Goal: Use online tool/utility: Use online tool/utility

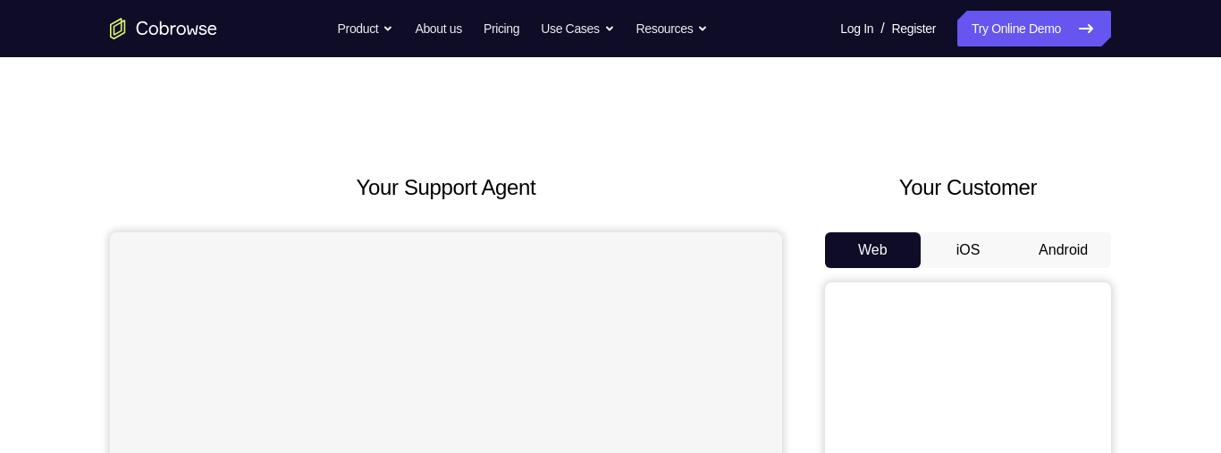
click at [1053, 251] on button "Android" at bounding box center [1064, 250] width 96 height 36
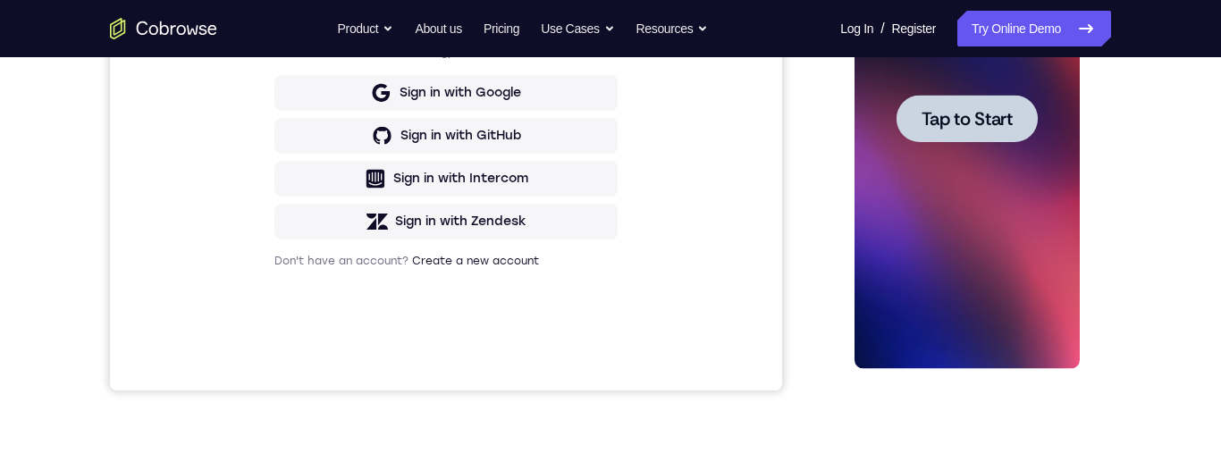
click at [928, 152] on div at bounding box center [966, 119] width 225 height 501
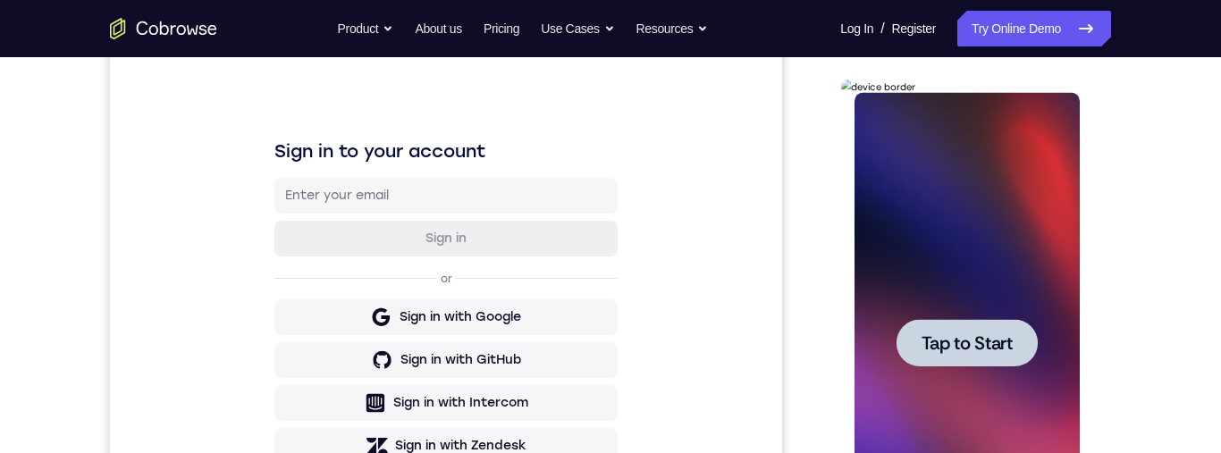
scroll to position [212, 0]
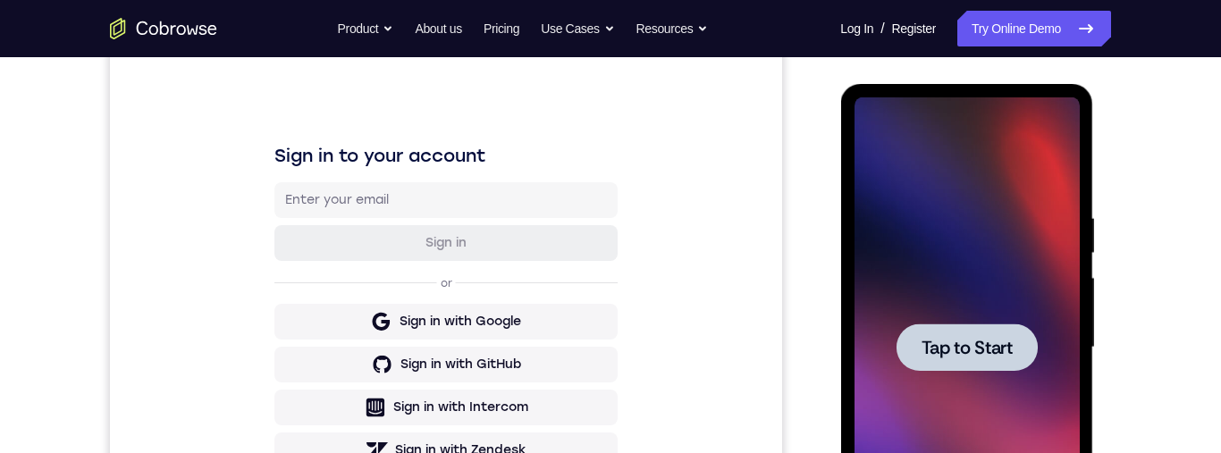
click at [1013, 300] on div at bounding box center [966, 347] width 225 height 501
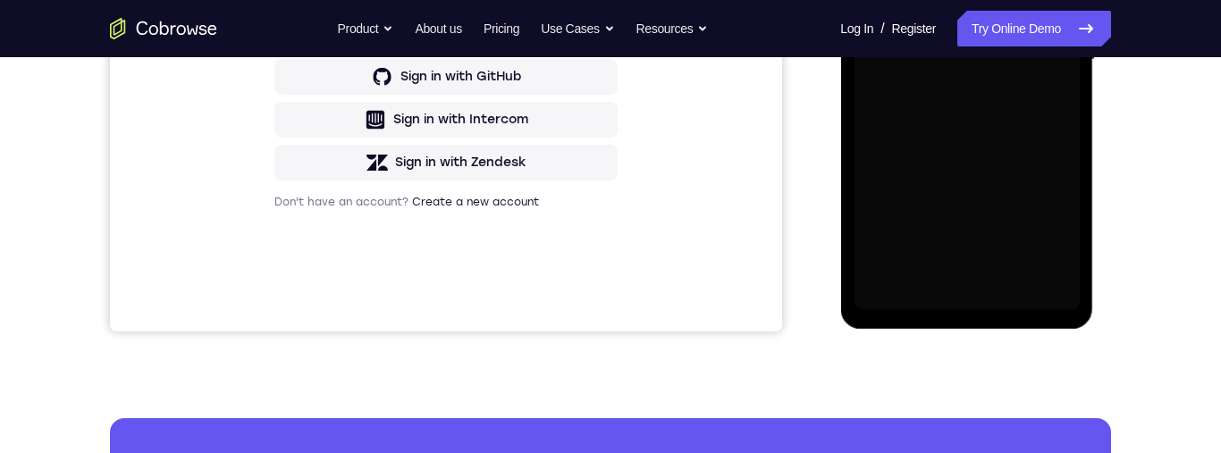
scroll to position [494, 0]
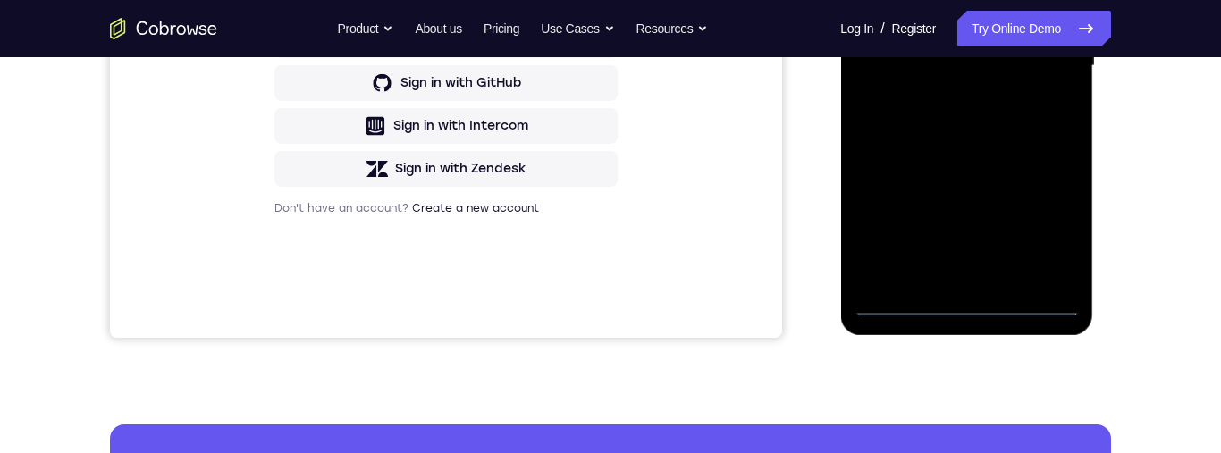
click at [991, 304] on div at bounding box center [966, 66] width 225 height 501
click at [974, 306] on div at bounding box center [966, 66] width 225 height 501
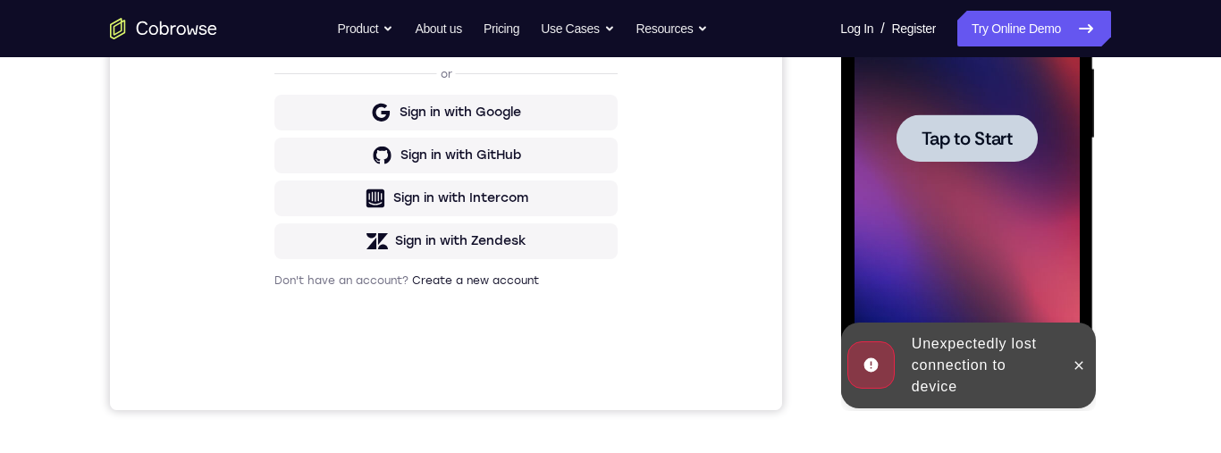
scroll to position [418, 0]
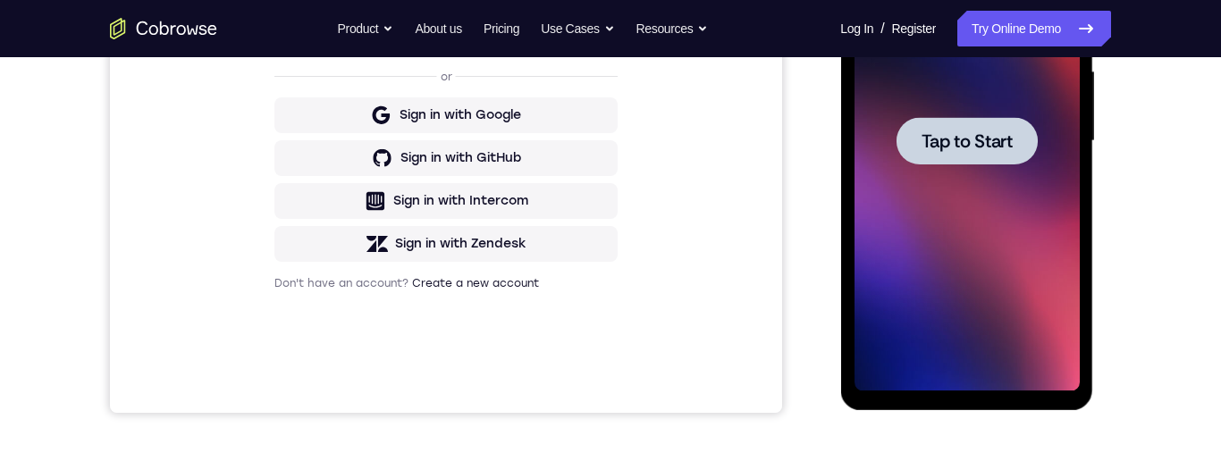
click at [953, 149] on span "Tap to Start" at bounding box center [966, 141] width 91 height 18
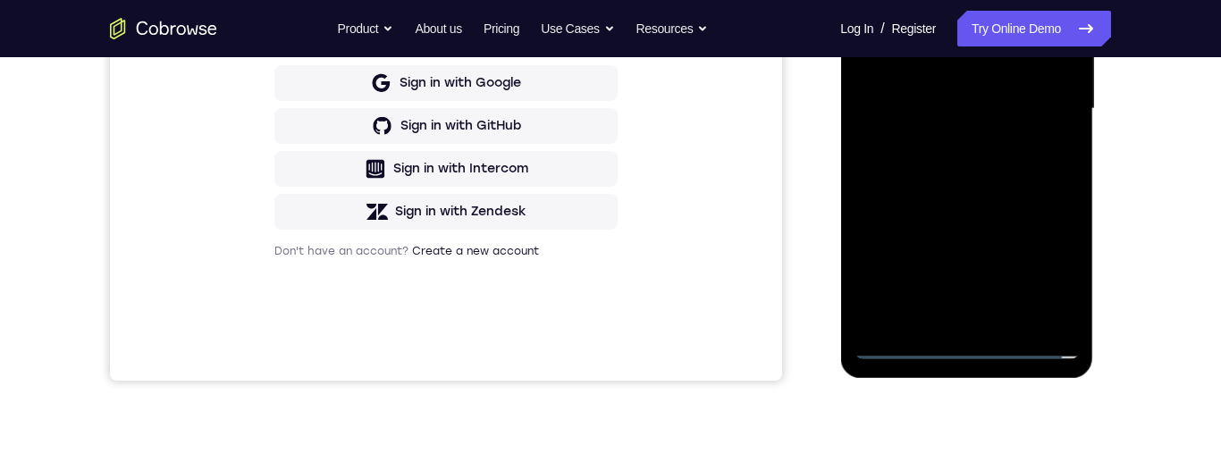
scroll to position [511, 0]
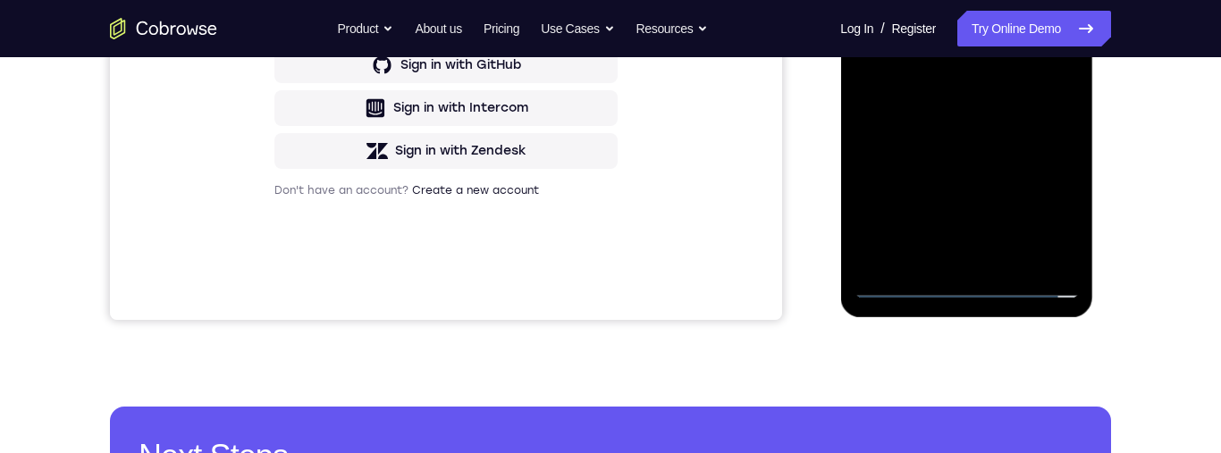
click at [975, 286] on div at bounding box center [966, 48] width 225 height 501
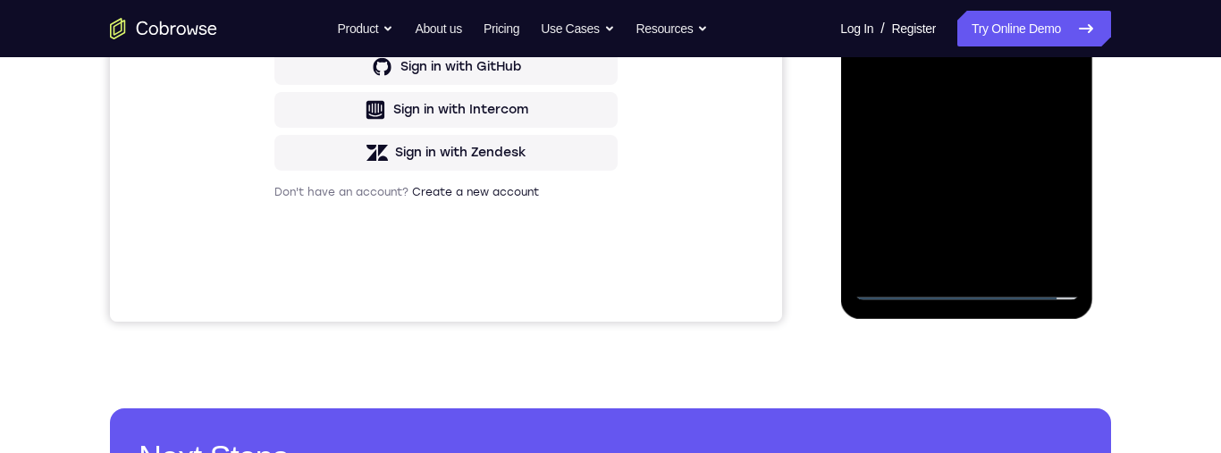
click at [1067, 205] on div at bounding box center [966, 50] width 225 height 501
click at [1180, 105] on div "Your Support Agent Your Customer Web iOS Android Next Steps We’d be happy to gi…" at bounding box center [610, 137] width 1144 height 1179
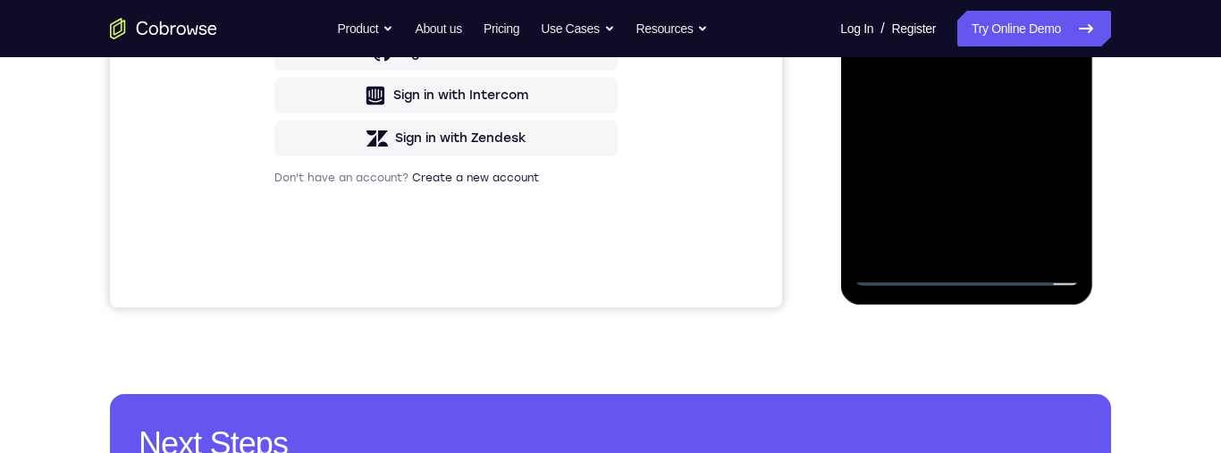
click at [1055, 195] on div at bounding box center [966, 35] width 225 height 501
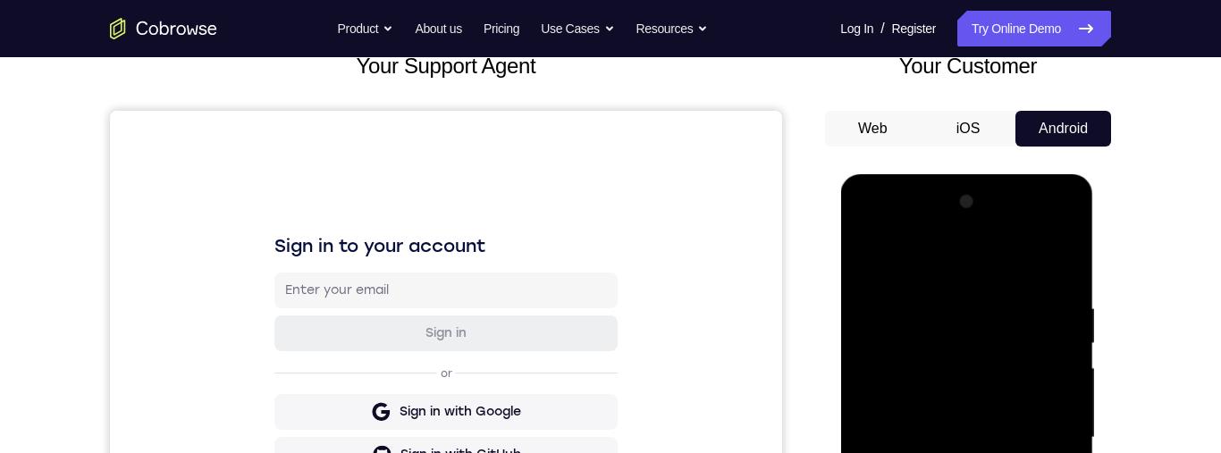
scroll to position [143, 0]
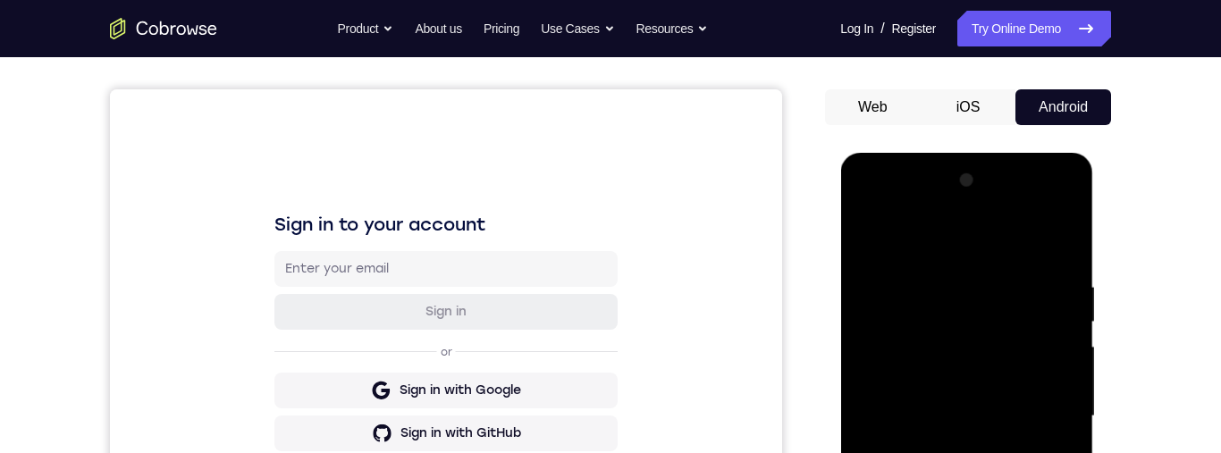
click at [977, 241] on div at bounding box center [966, 416] width 225 height 501
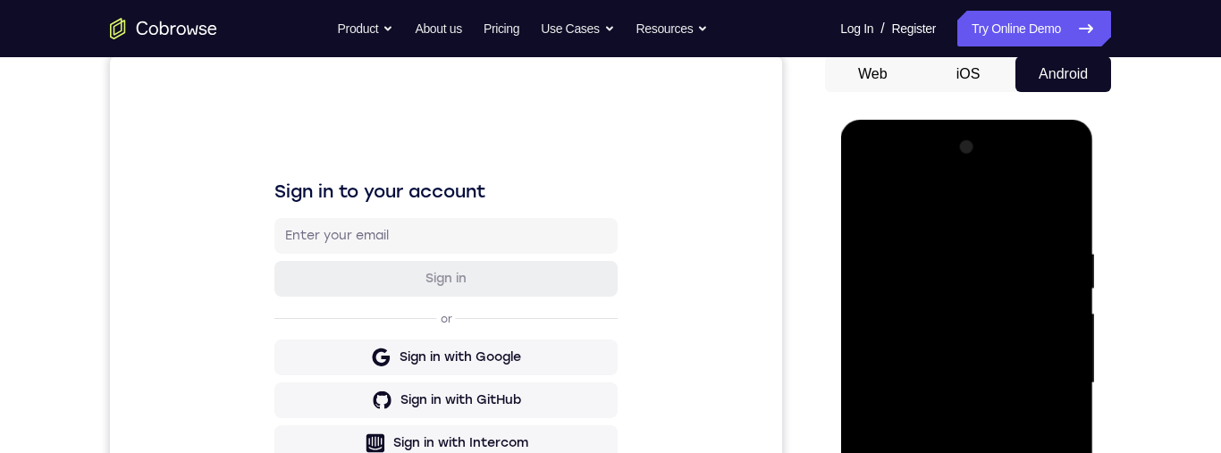
scroll to position [196, 0]
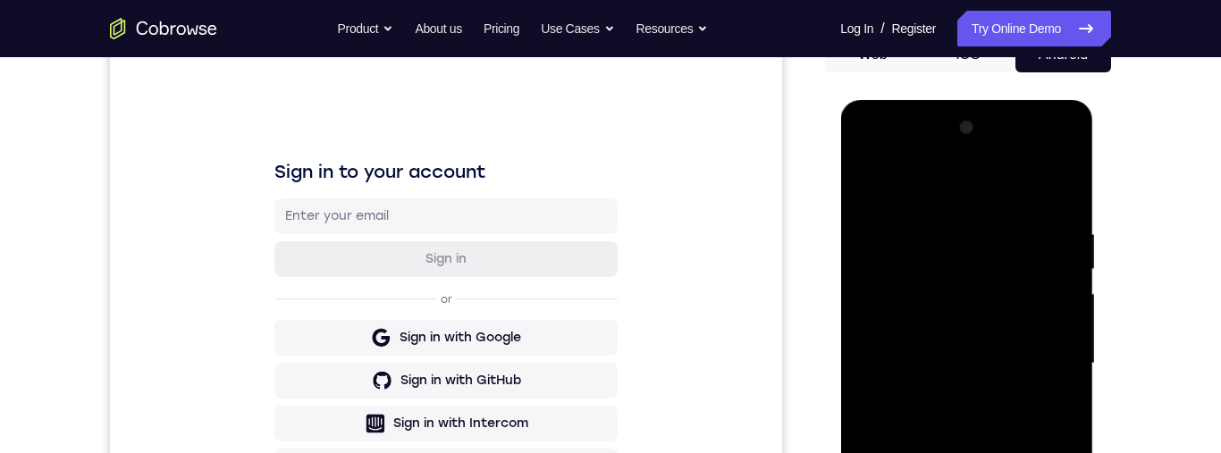
click at [1047, 350] on div at bounding box center [966, 364] width 225 height 501
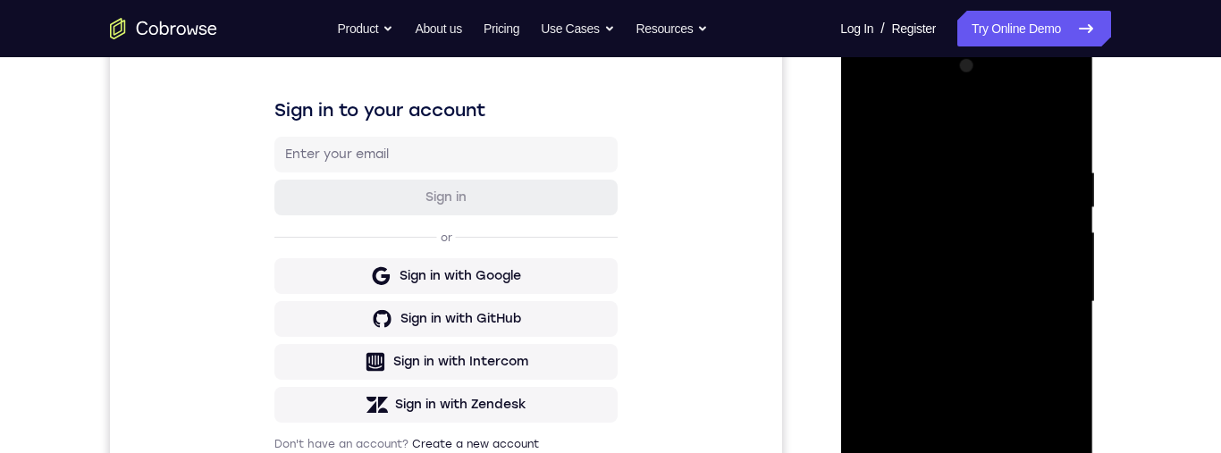
scroll to position [335, 0]
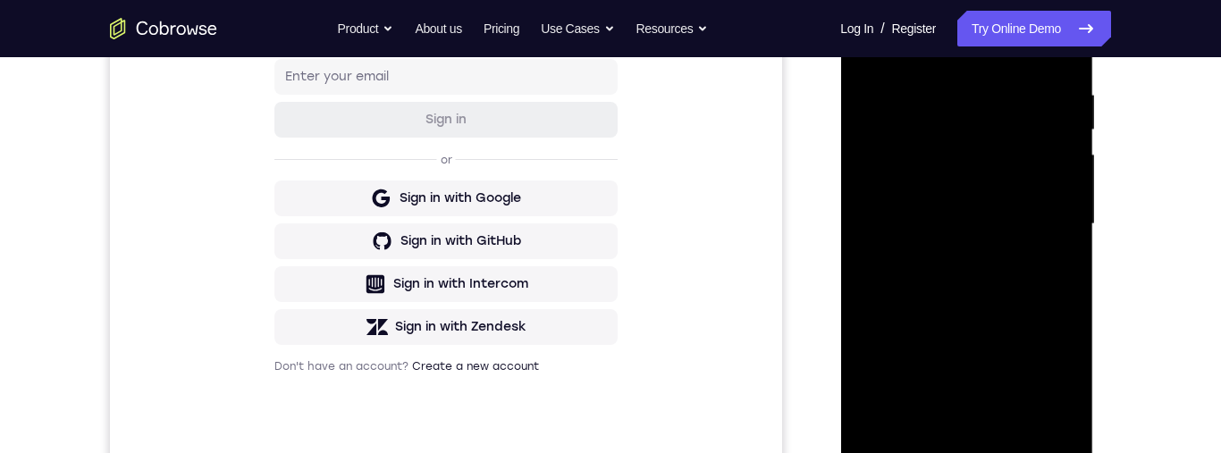
click at [953, 434] on div at bounding box center [966, 224] width 225 height 501
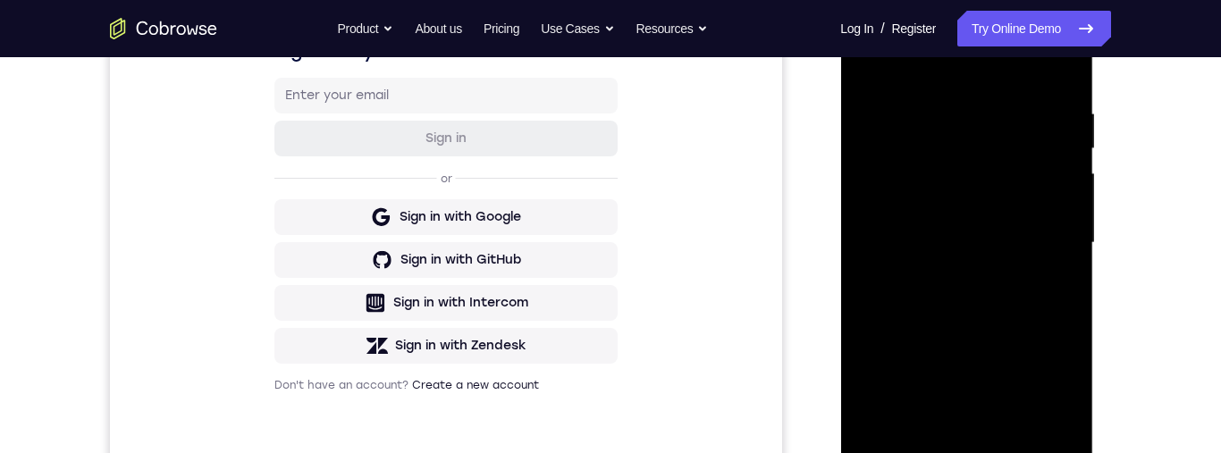
scroll to position [240, 0]
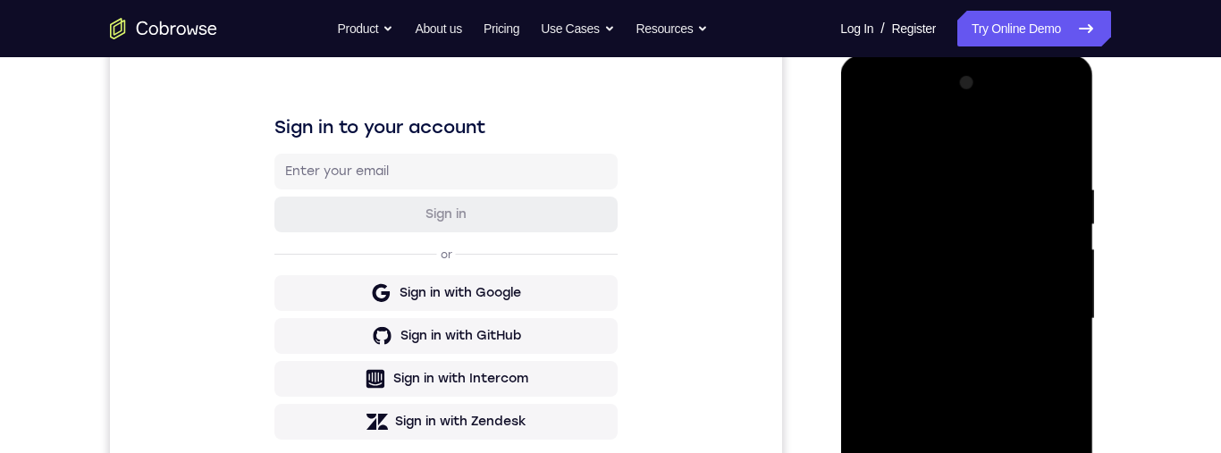
click at [1024, 301] on div at bounding box center [966, 319] width 225 height 501
click at [1017, 283] on div at bounding box center [966, 319] width 225 height 501
click at [1008, 316] on div at bounding box center [966, 319] width 225 height 501
click at [1029, 383] on div at bounding box center [966, 319] width 225 height 501
click at [1017, 365] on div at bounding box center [966, 319] width 225 height 501
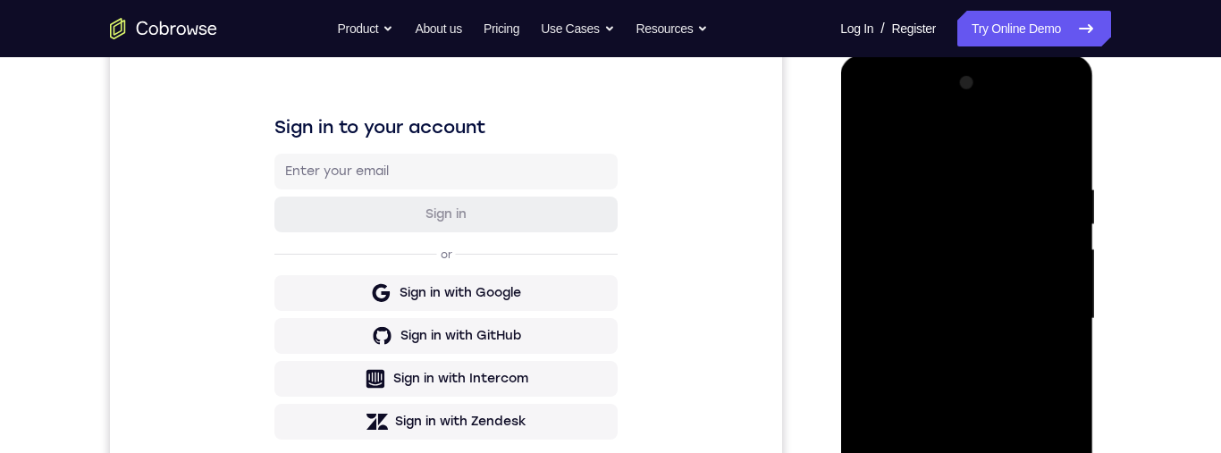
click at [1020, 381] on div at bounding box center [966, 319] width 225 height 501
click at [1021, 371] on div at bounding box center [966, 319] width 225 height 501
click at [1025, 380] on div at bounding box center [966, 319] width 225 height 501
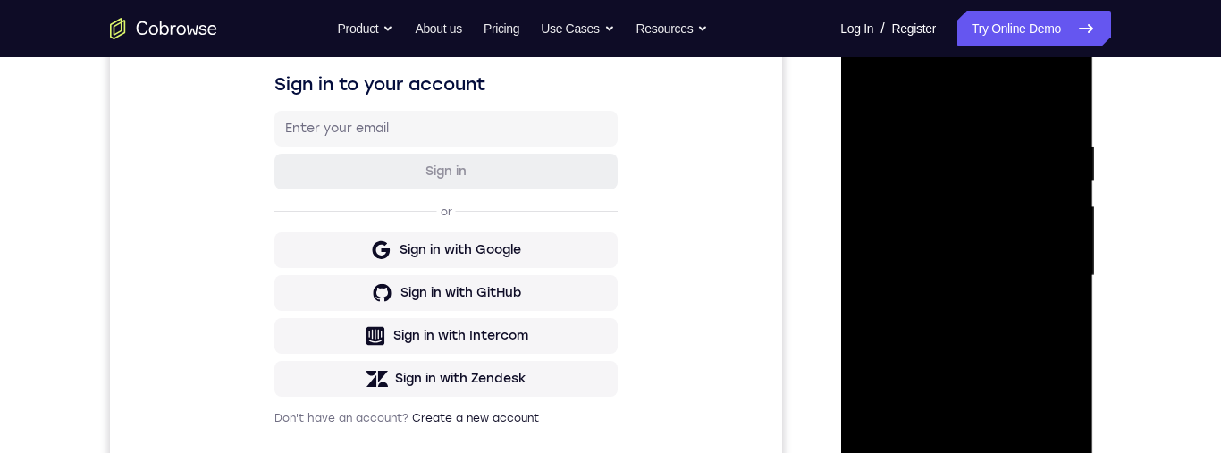
scroll to position [294, 0]
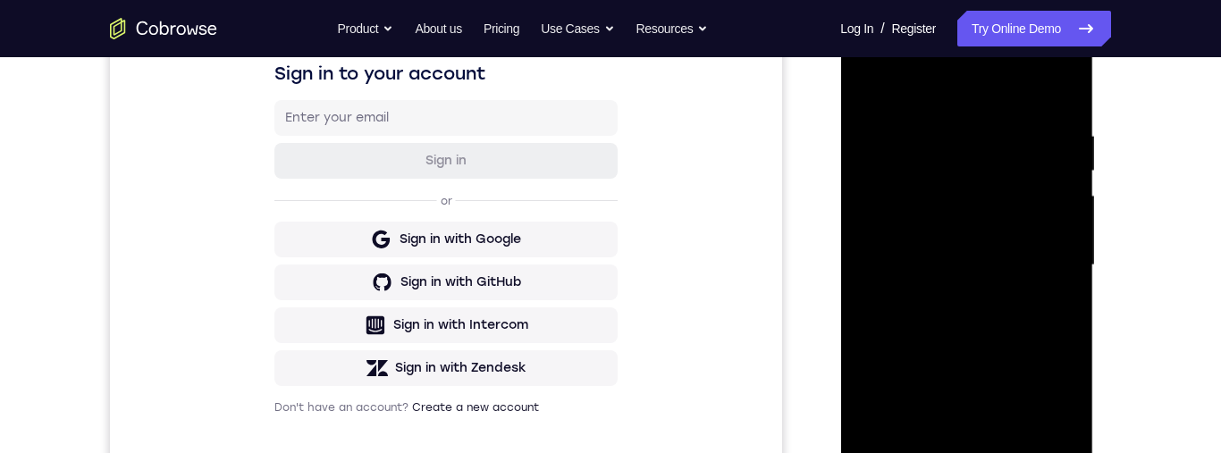
click at [1036, 350] on div at bounding box center [966, 265] width 225 height 501
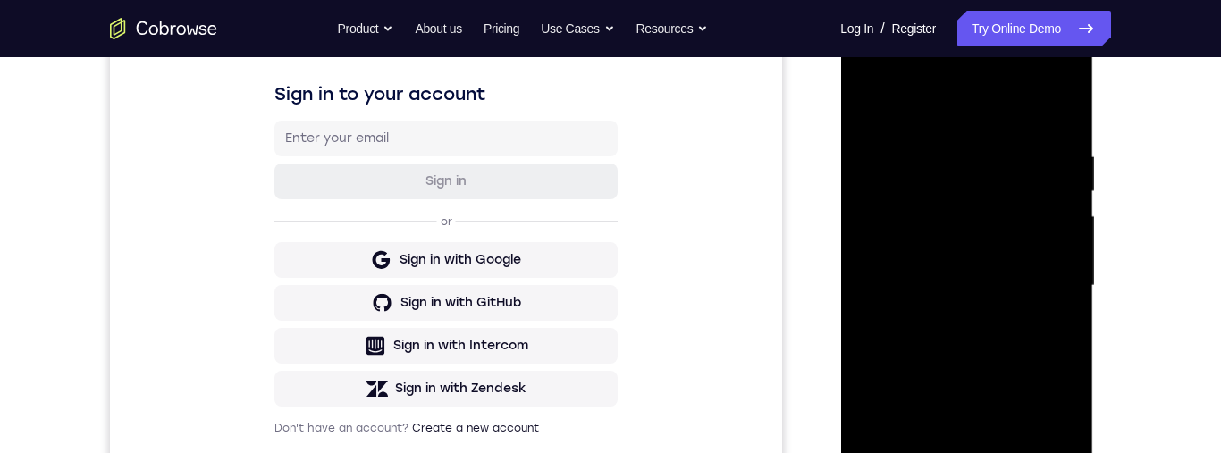
click at [947, 140] on div at bounding box center [966, 286] width 225 height 501
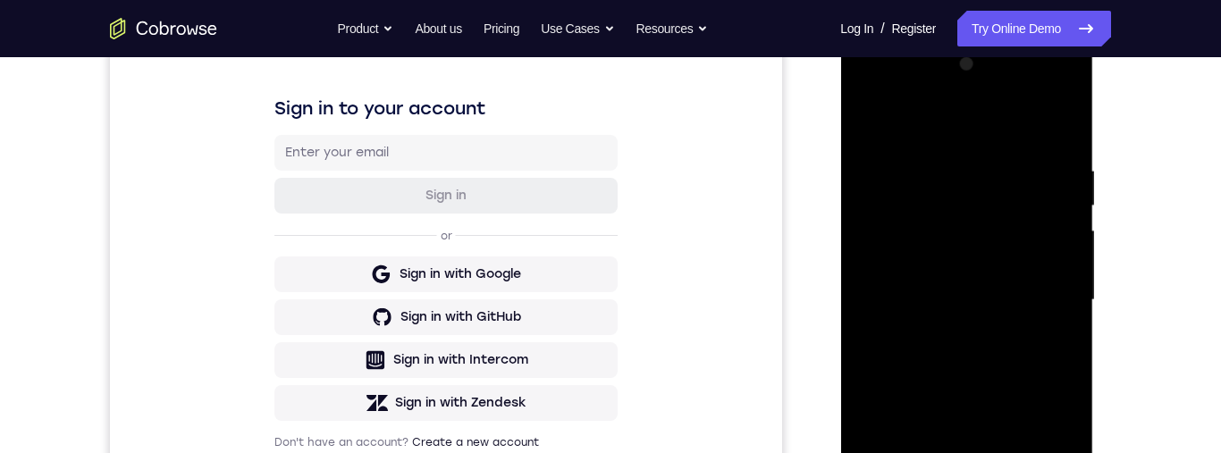
scroll to position [260, 0]
click at [870, 326] on div at bounding box center [966, 299] width 225 height 501
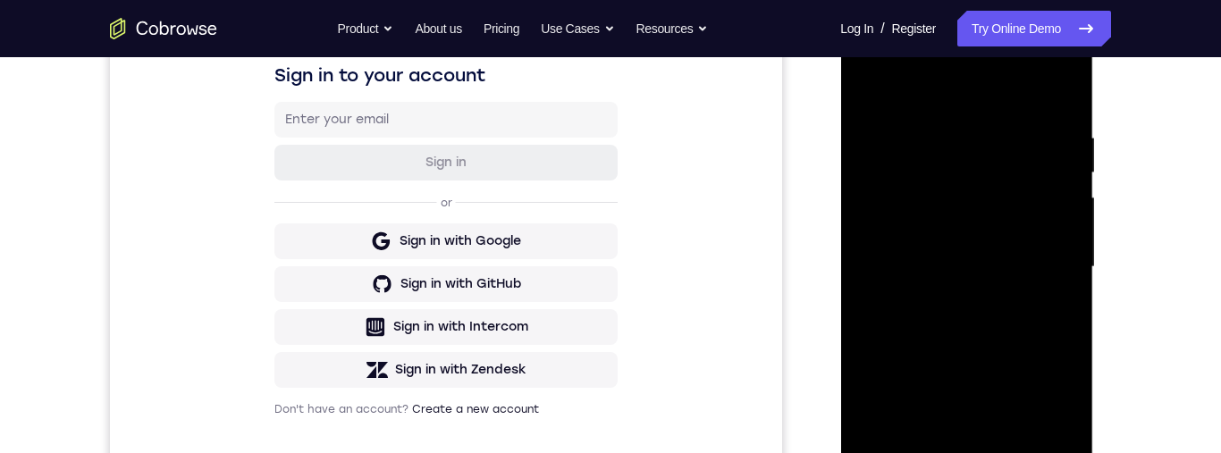
scroll to position [256, 0]
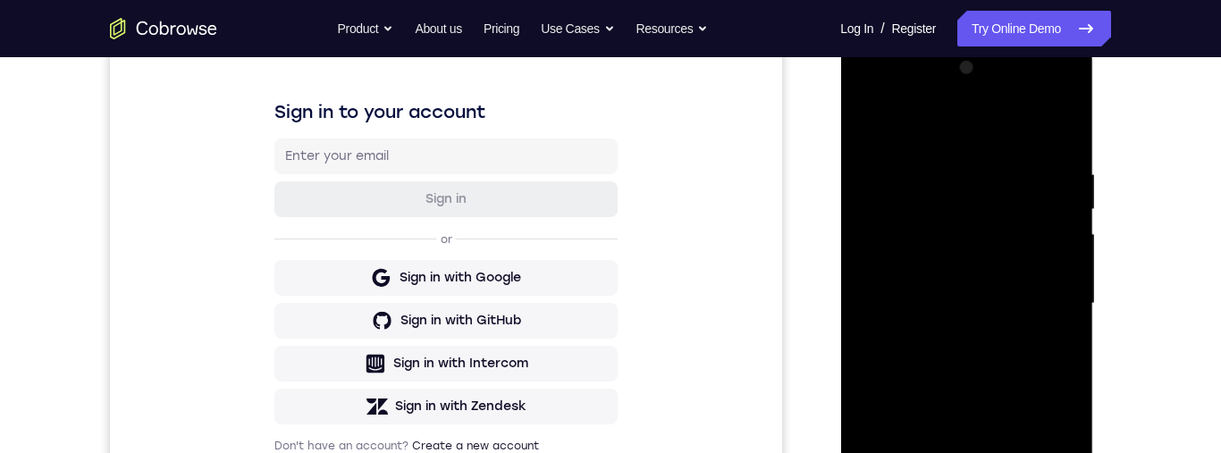
click at [1049, 192] on div at bounding box center [966, 304] width 225 height 501
click at [1051, 174] on div at bounding box center [966, 304] width 225 height 501
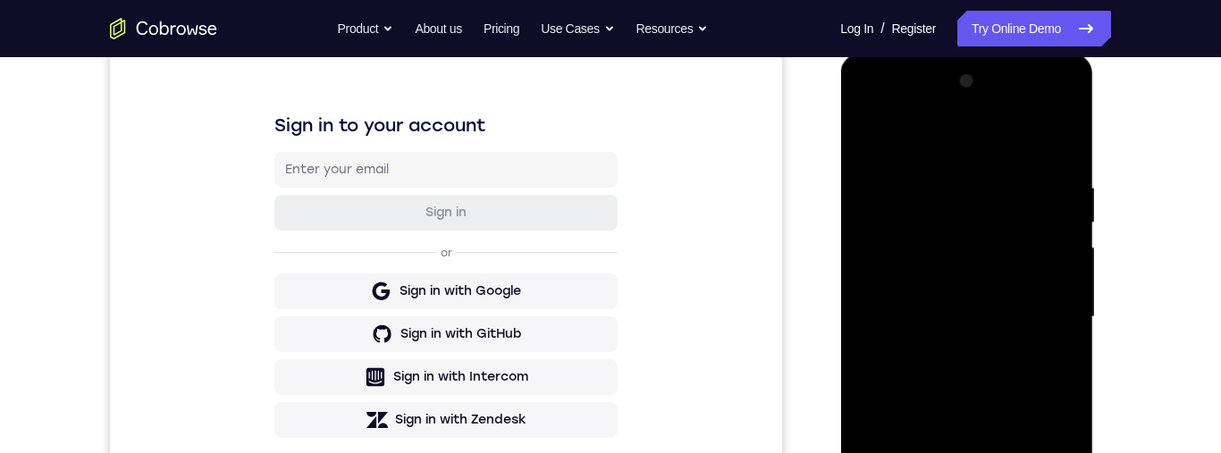
click at [1059, 144] on div at bounding box center [966, 317] width 225 height 501
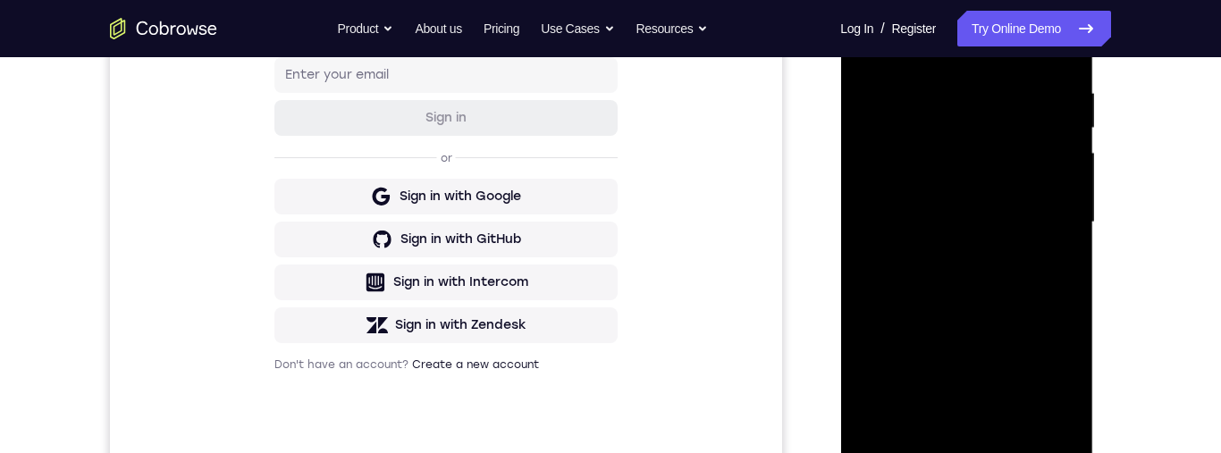
scroll to position [409, 0]
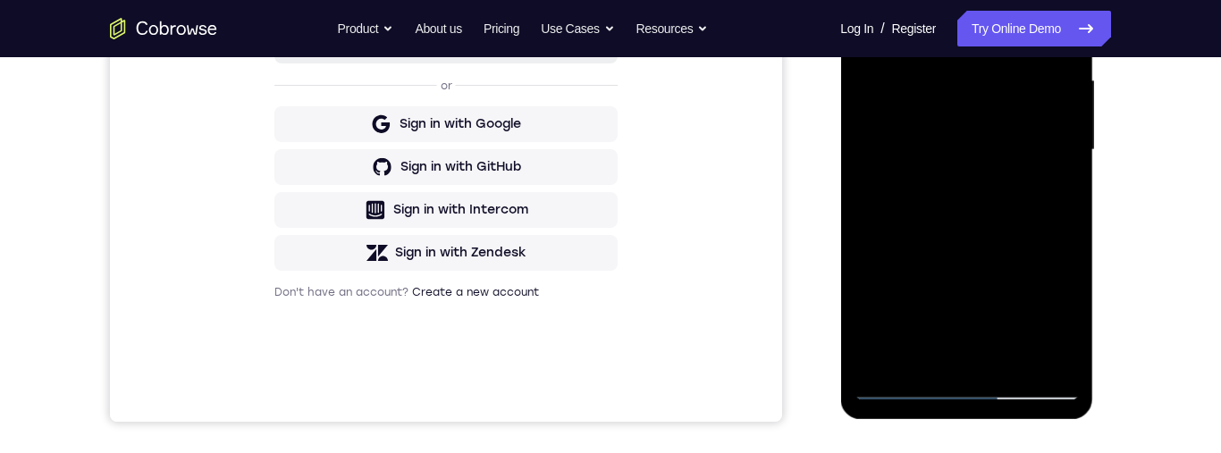
click at [1073, 341] on div at bounding box center [966, 150] width 225 height 501
click at [1009, 360] on div at bounding box center [966, 150] width 225 height 501
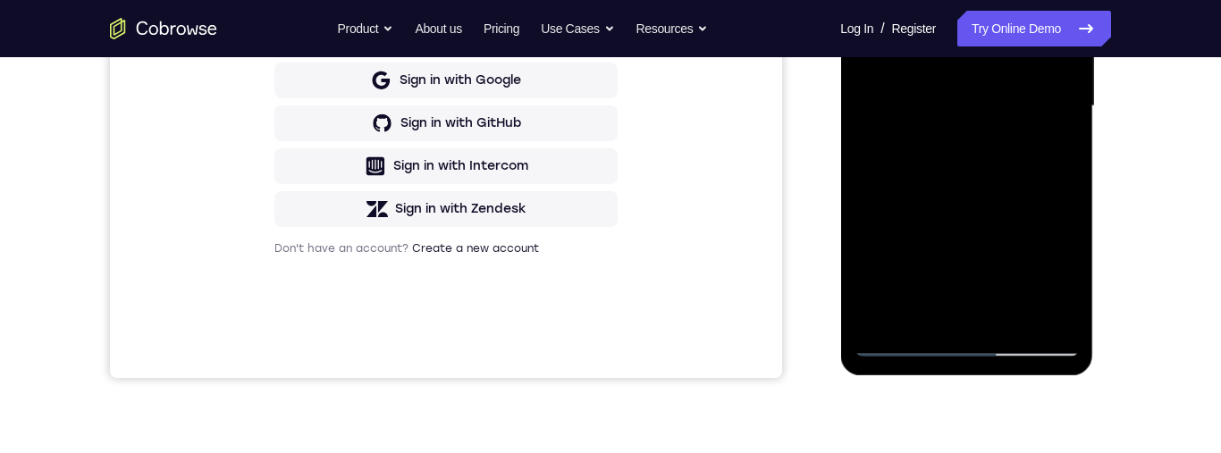
scroll to position [400, 0]
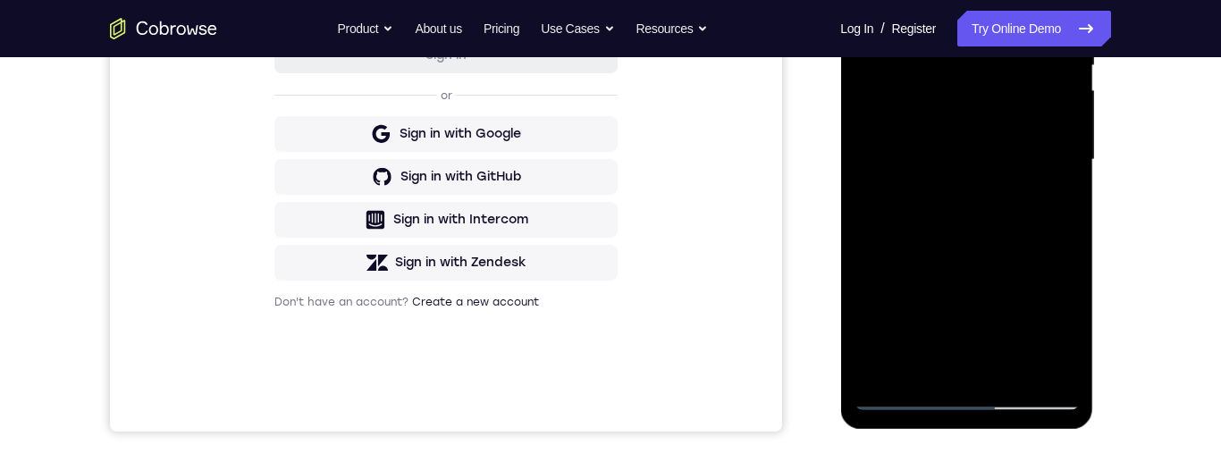
click at [1020, 258] on div at bounding box center [966, 160] width 225 height 501
click at [1017, 245] on div at bounding box center [966, 160] width 225 height 501
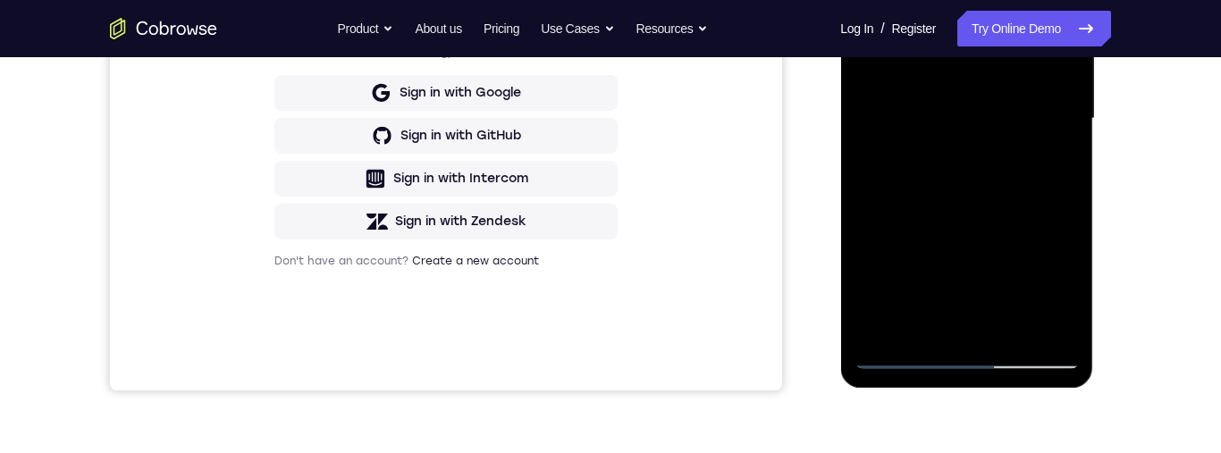
scroll to position [440, 0]
click at [1048, 162] on div at bounding box center [966, 119] width 225 height 501
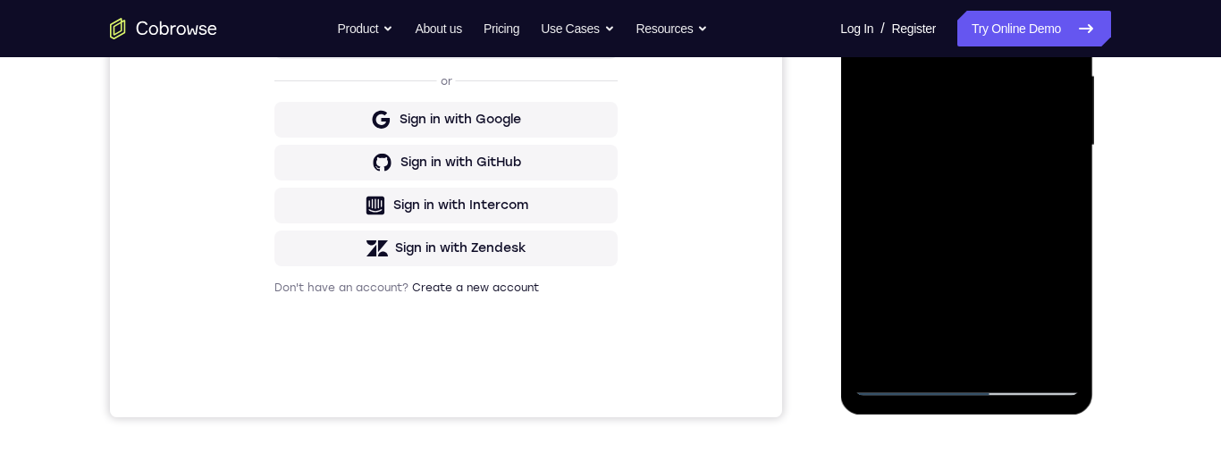
scroll to position [247, 0]
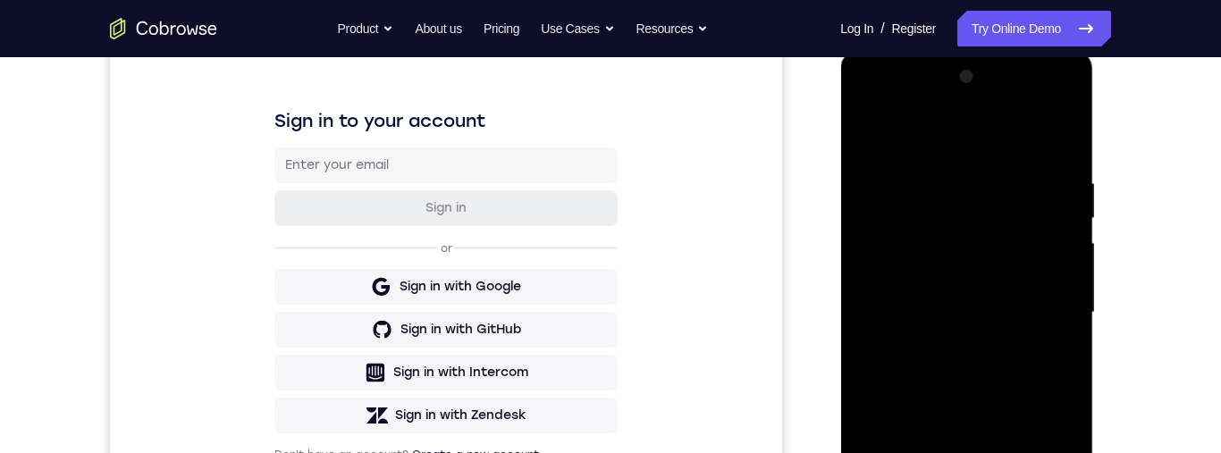
click at [867, 138] on div at bounding box center [966, 313] width 225 height 501
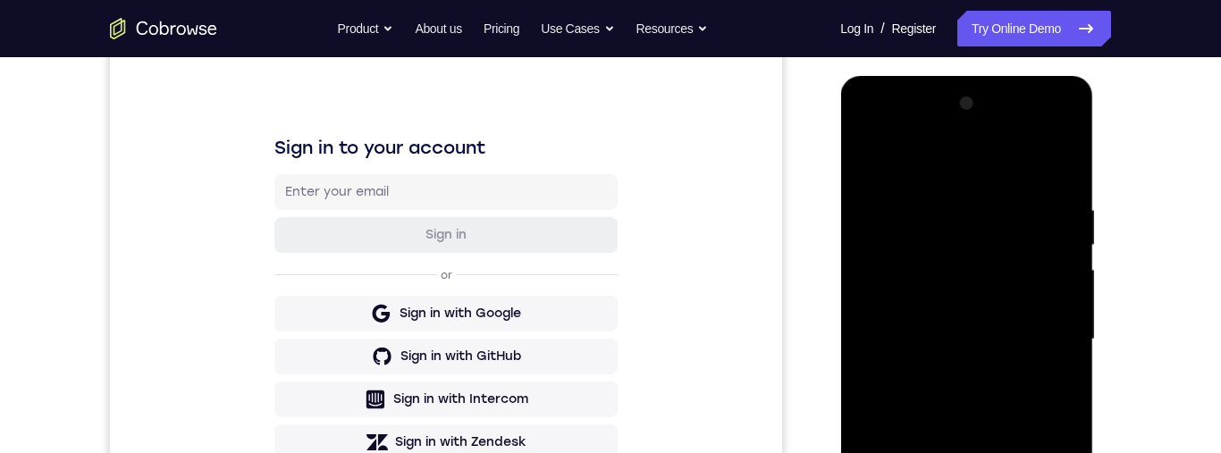
click at [997, 343] on div at bounding box center [966, 339] width 225 height 501
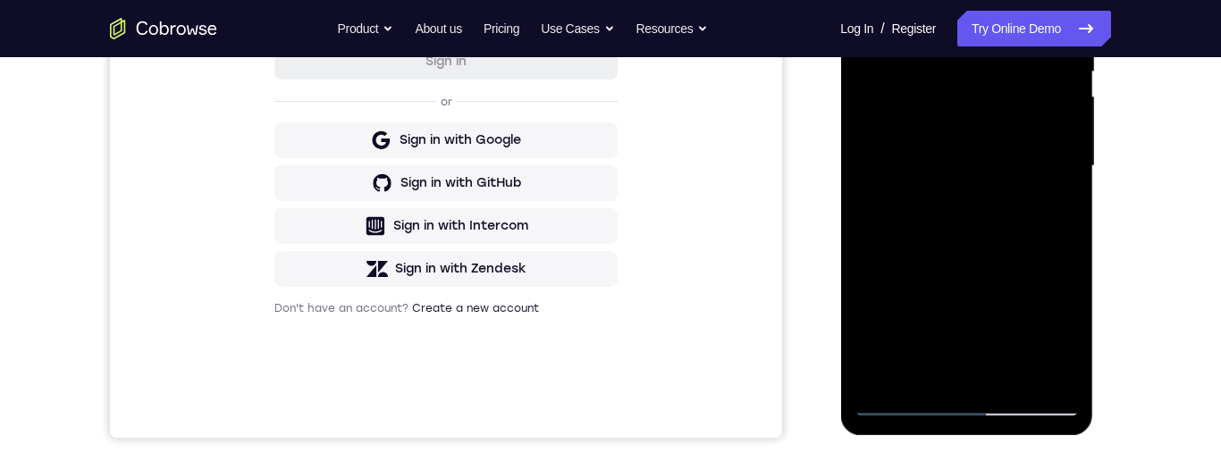
scroll to position [399, 0]
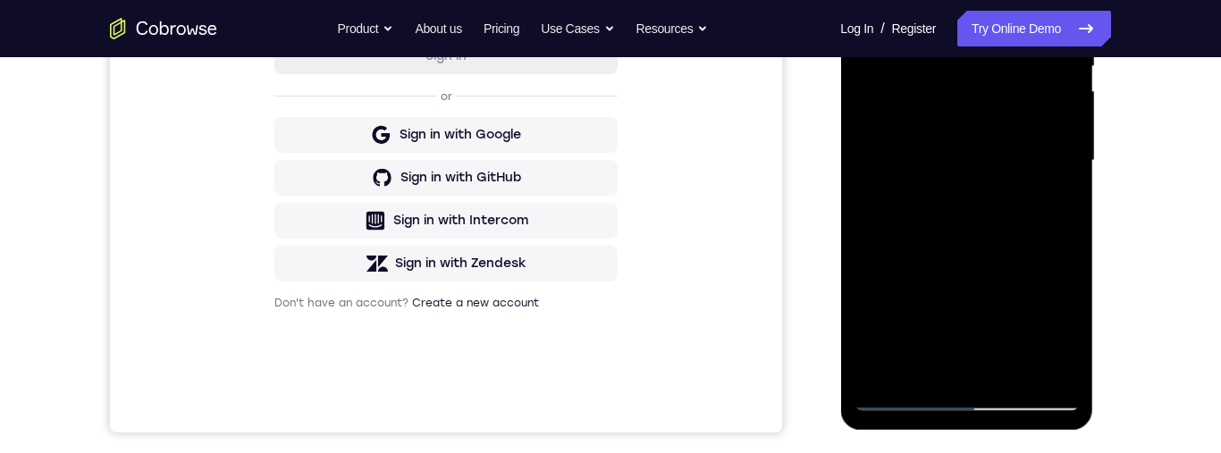
click at [1050, 211] on div at bounding box center [966, 161] width 225 height 501
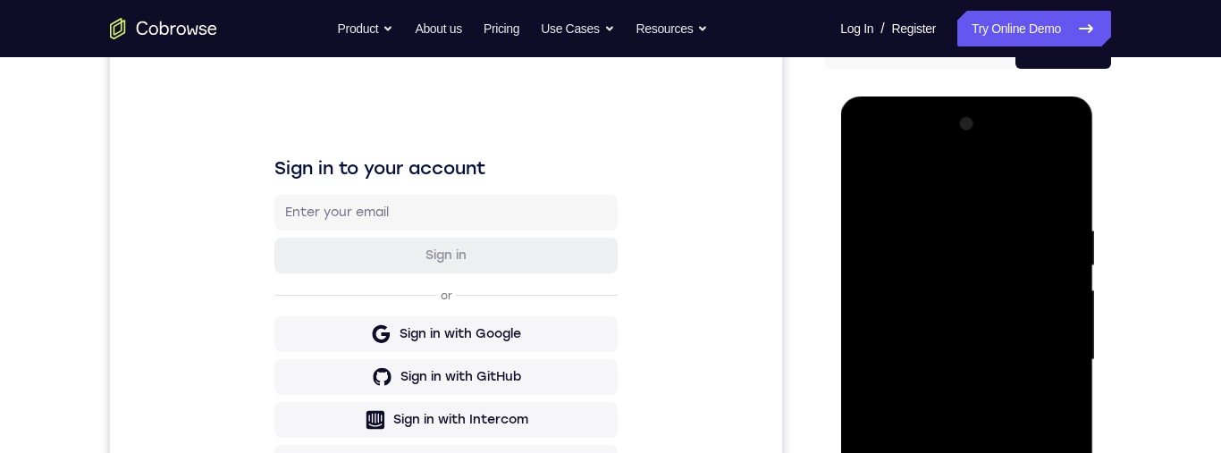
scroll to position [202, 0]
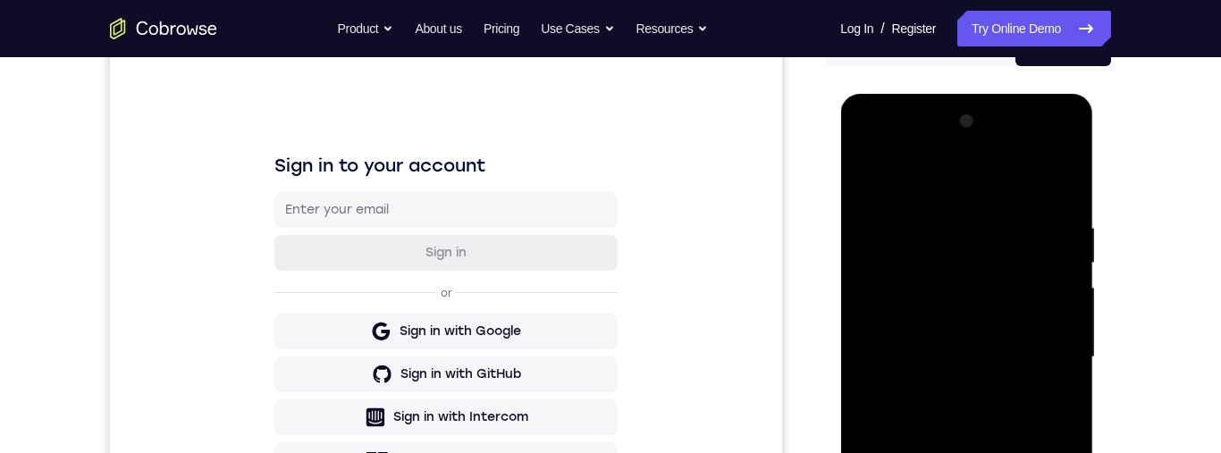
click at [1021, 274] on div at bounding box center [966, 357] width 225 height 501
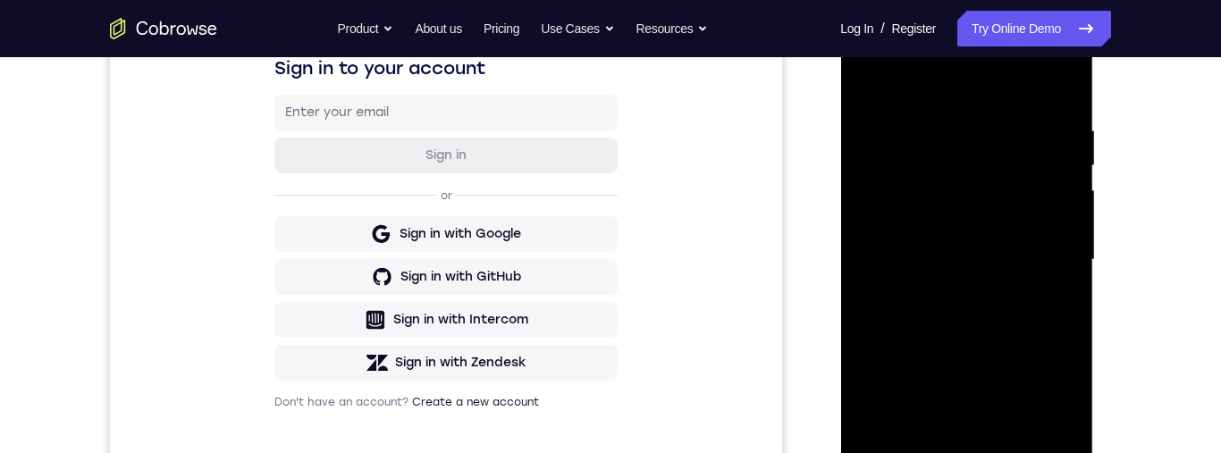
click at [915, 340] on div at bounding box center [966, 260] width 225 height 501
click at [904, 317] on div at bounding box center [966, 260] width 225 height 501
click at [1010, 254] on div at bounding box center [966, 260] width 225 height 501
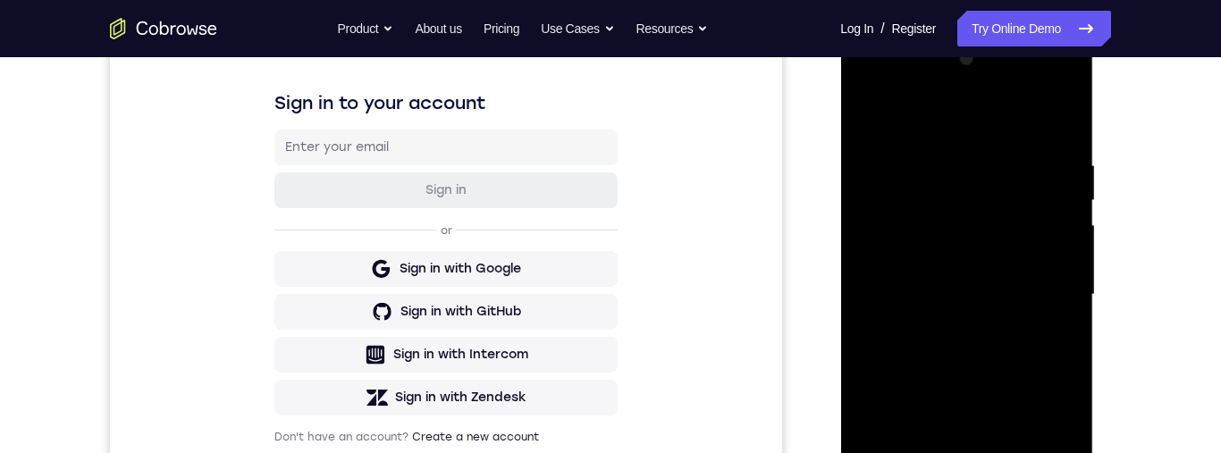
click at [865, 119] on div at bounding box center [966, 295] width 225 height 501
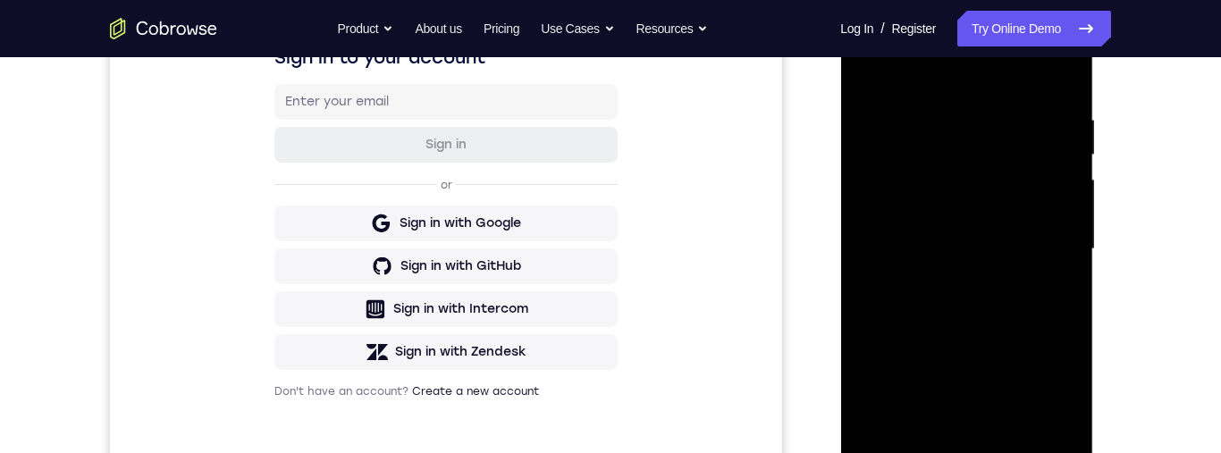
scroll to position [345, 0]
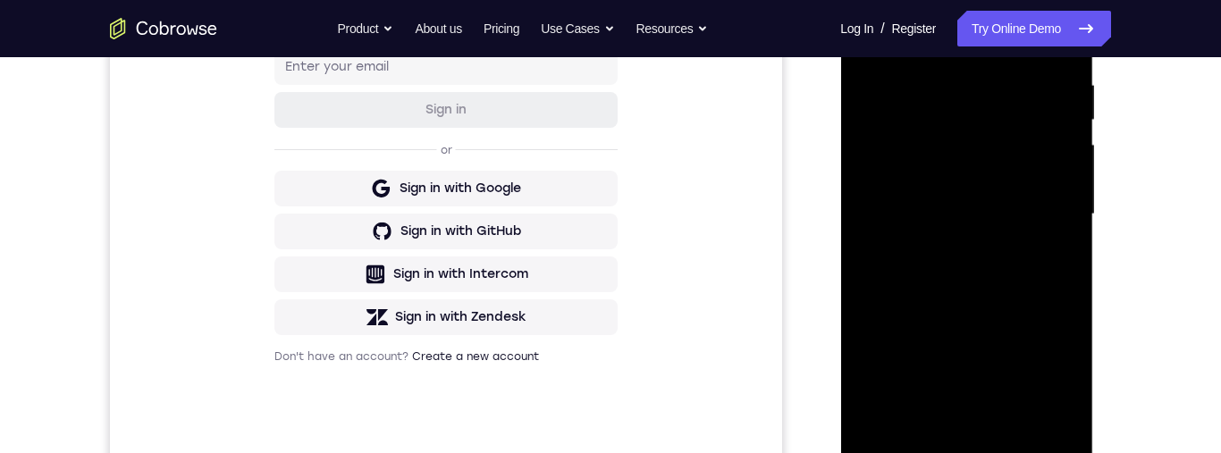
click at [1034, 304] on div at bounding box center [966, 214] width 225 height 501
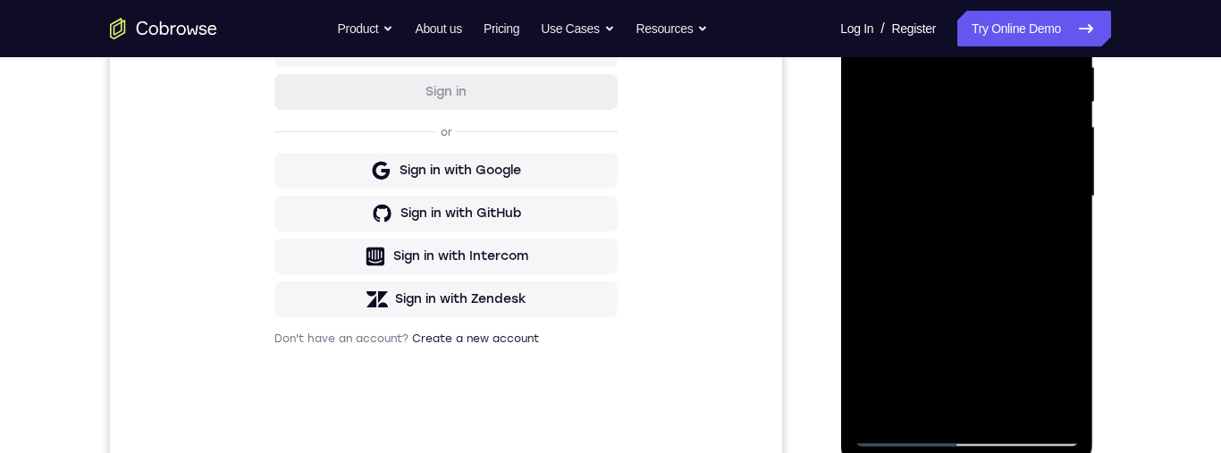
scroll to position [266, 0]
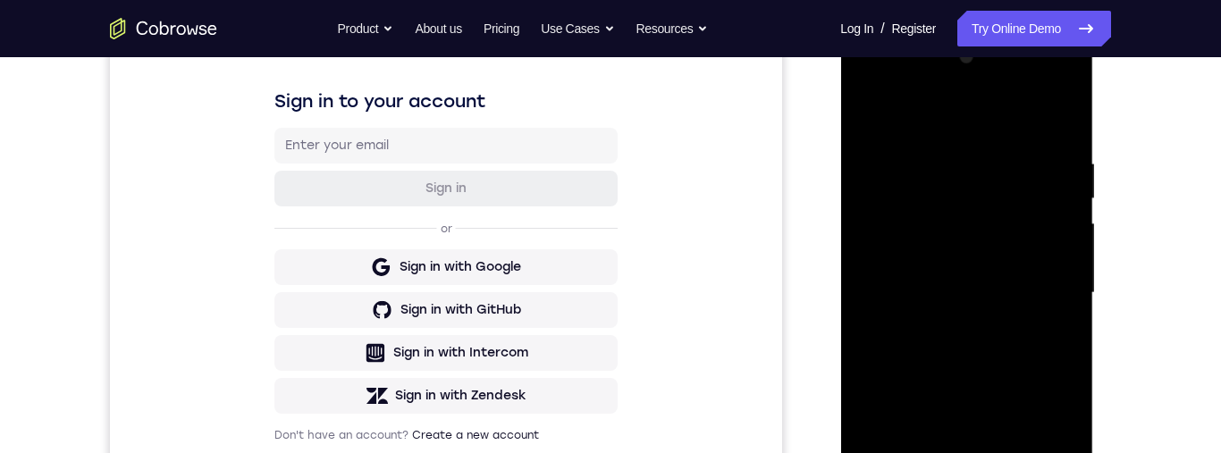
click at [865, 117] on div at bounding box center [966, 293] width 225 height 501
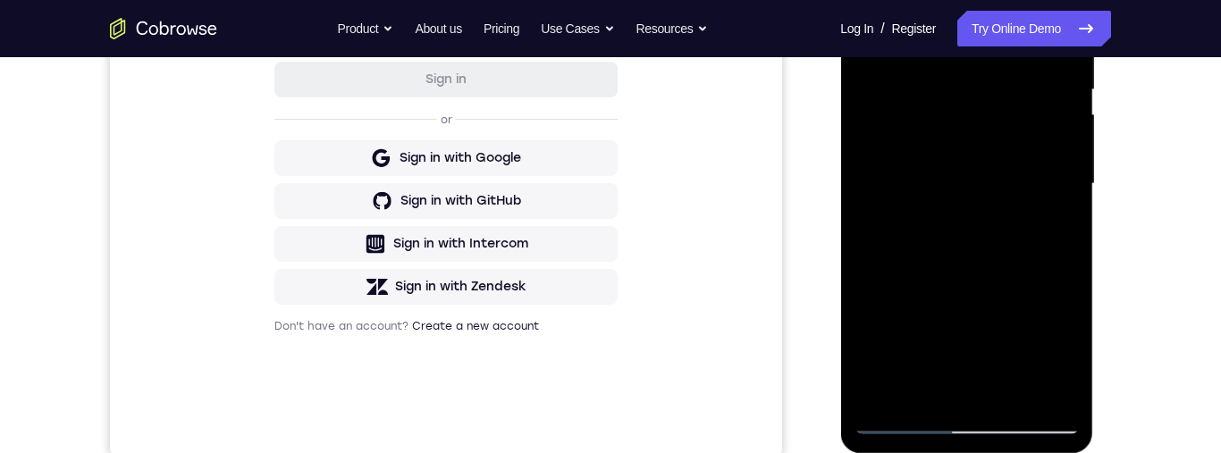
click at [1035, 319] on div at bounding box center [966, 184] width 225 height 501
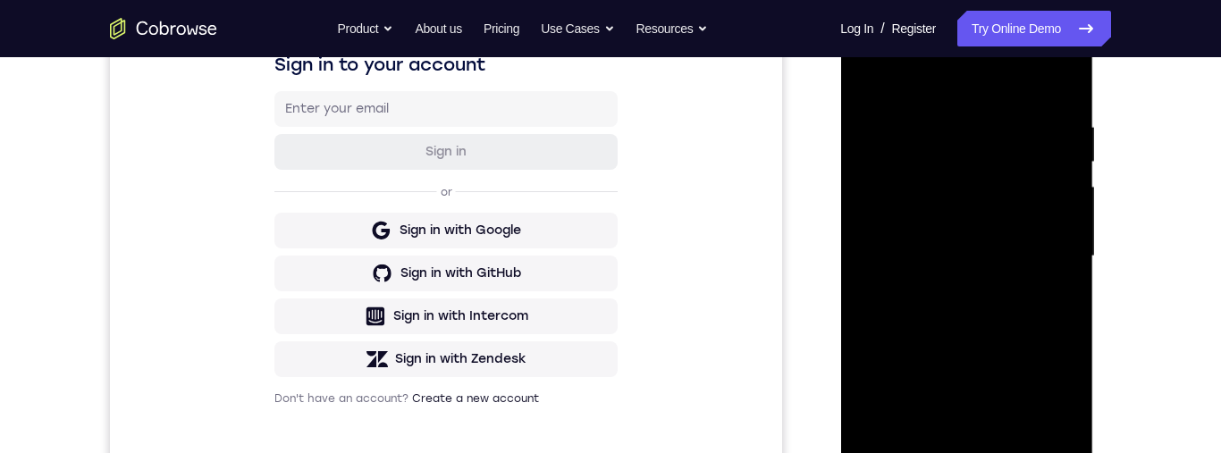
scroll to position [174, 0]
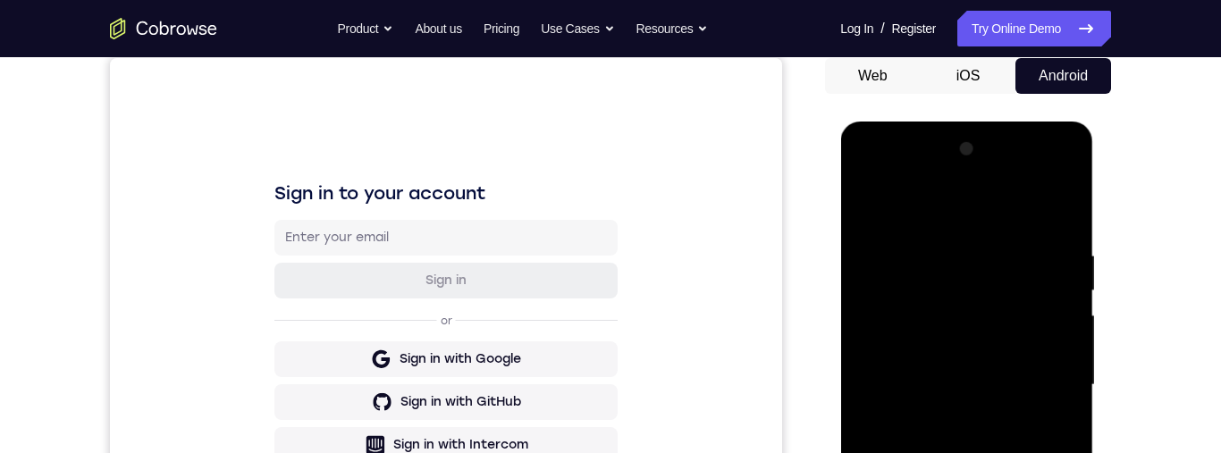
click at [868, 215] on div at bounding box center [966, 385] width 225 height 501
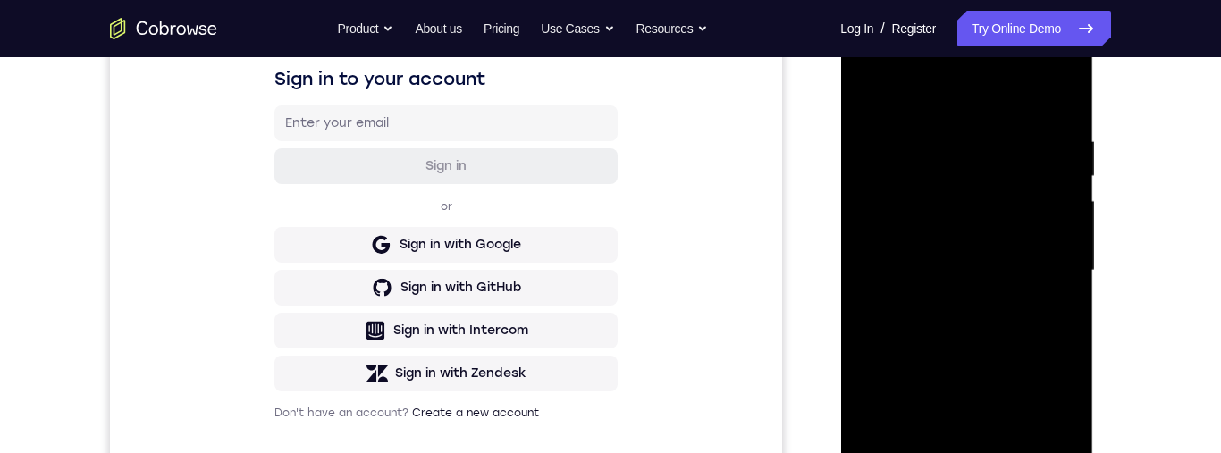
scroll to position [292, 0]
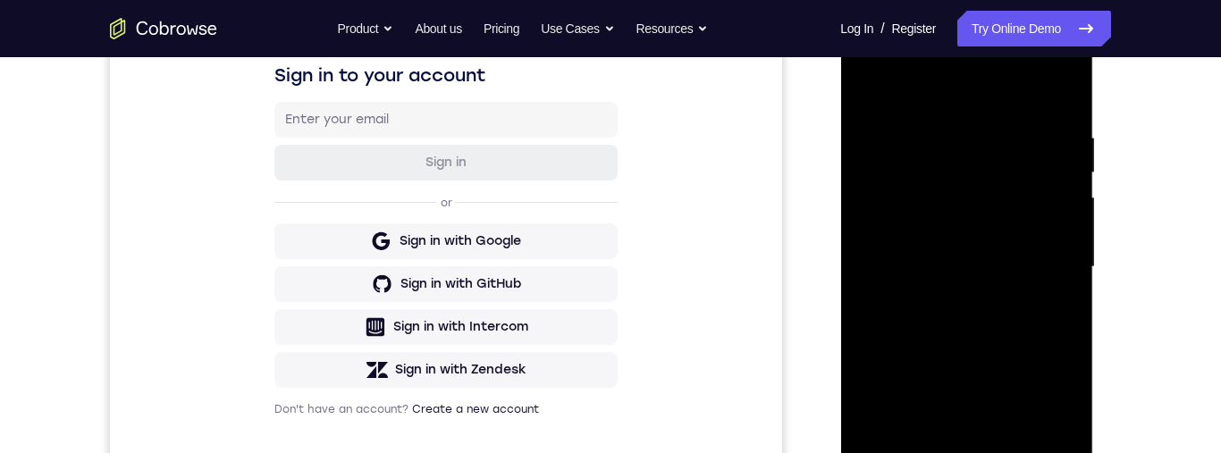
click at [1062, 269] on div at bounding box center [966, 267] width 225 height 501
click at [1066, 268] on div at bounding box center [966, 267] width 225 height 501
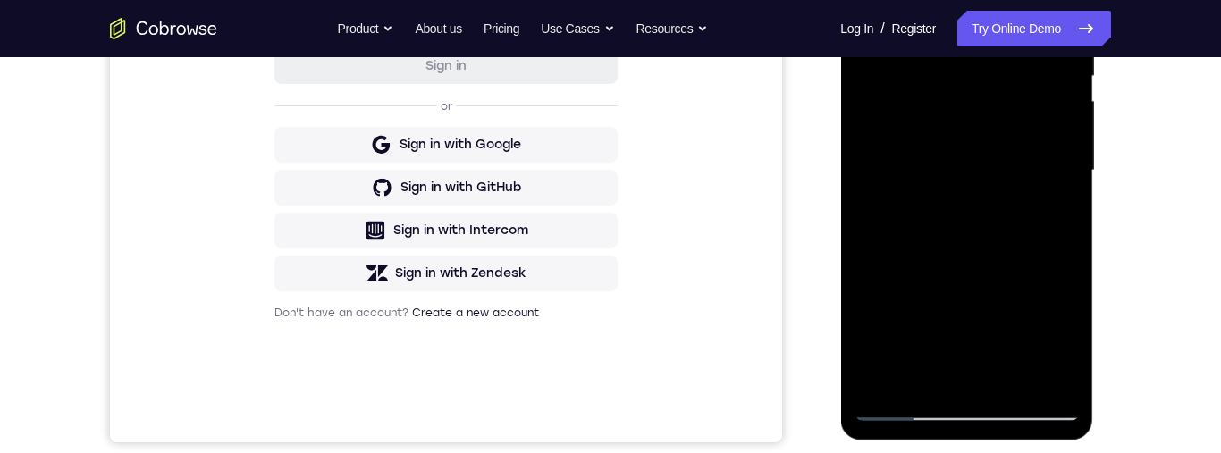
scroll to position [372, 0]
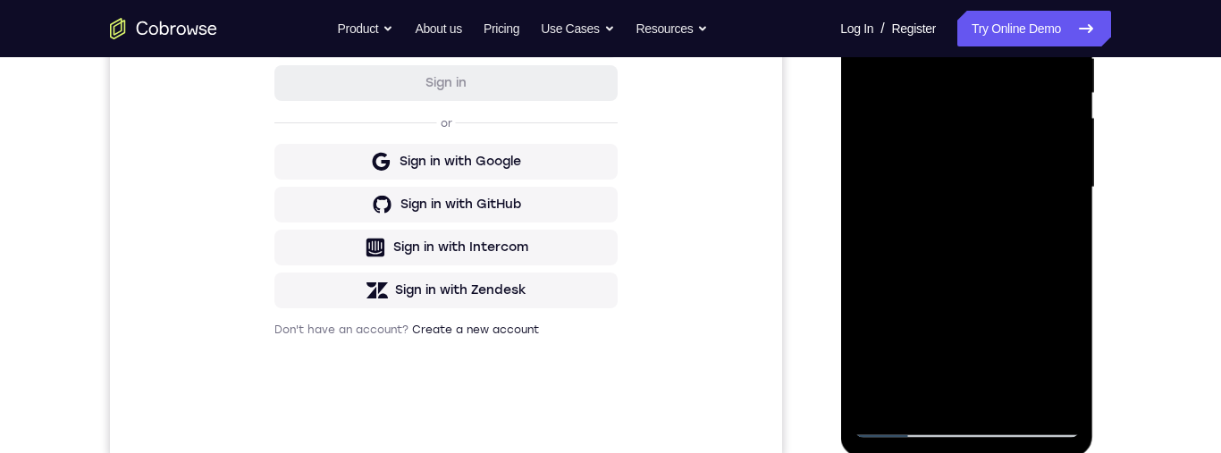
click at [1065, 120] on div at bounding box center [966, 187] width 225 height 501
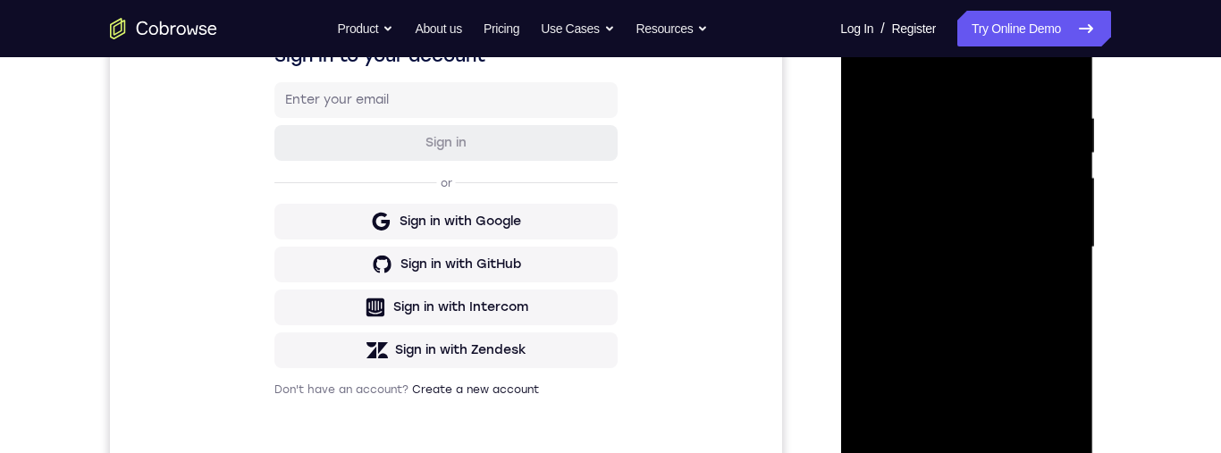
click at [1069, 175] on div at bounding box center [966, 247] width 225 height 501
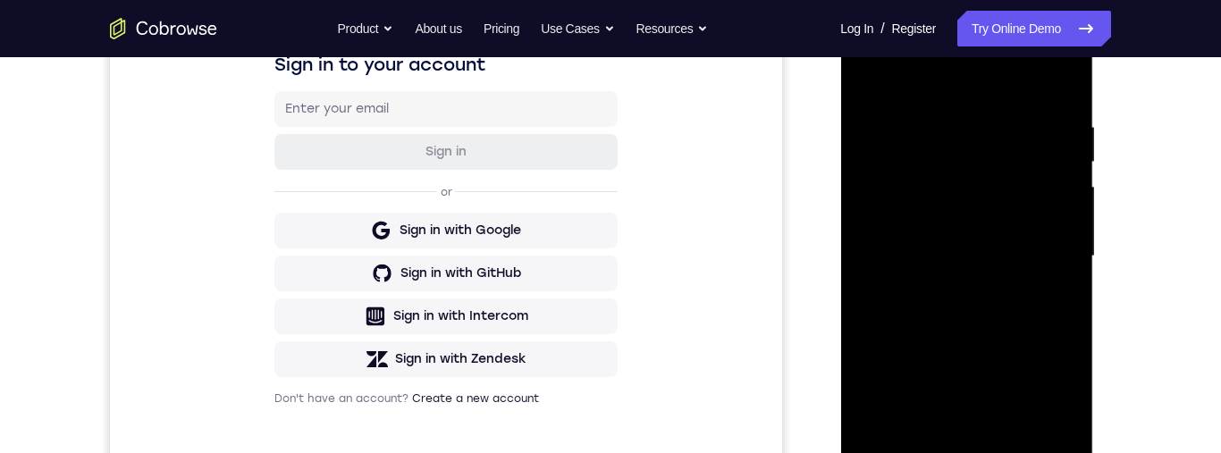
click at [1071, 320] on div at bounding box center [966, 256] width 225 height 501
click at [1068, 316] on div at bounding box center [966, 256] width 225 height 501
click at [1071, 246] on div at bounding box center [966, 256] width 225 height 501
click at [1058, 259] on div at bounding box center [966, 256] width 225 height 501
click at [1062, 256] on div at bounding box center [966, 256] width 225 height 501
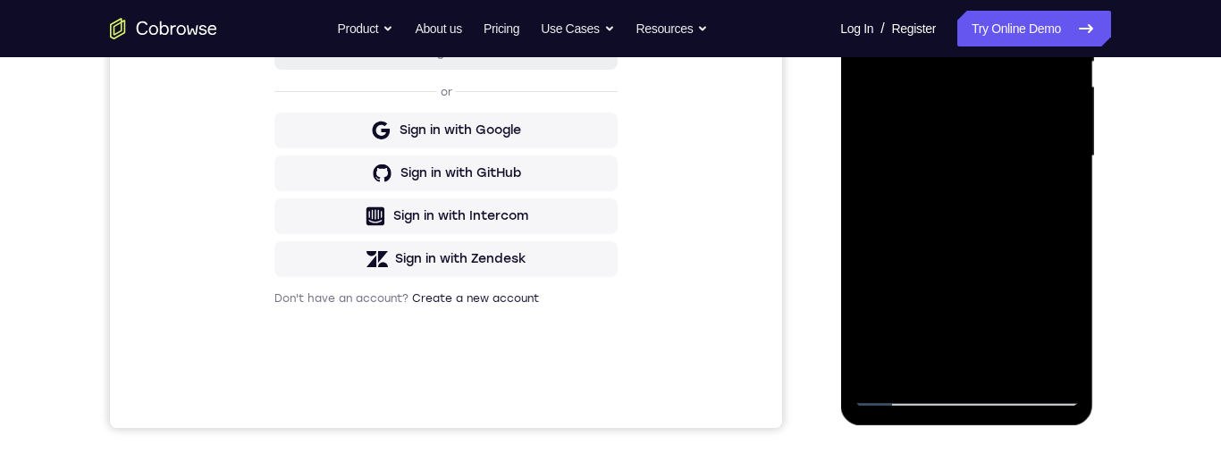
scroll to position [395, 0]
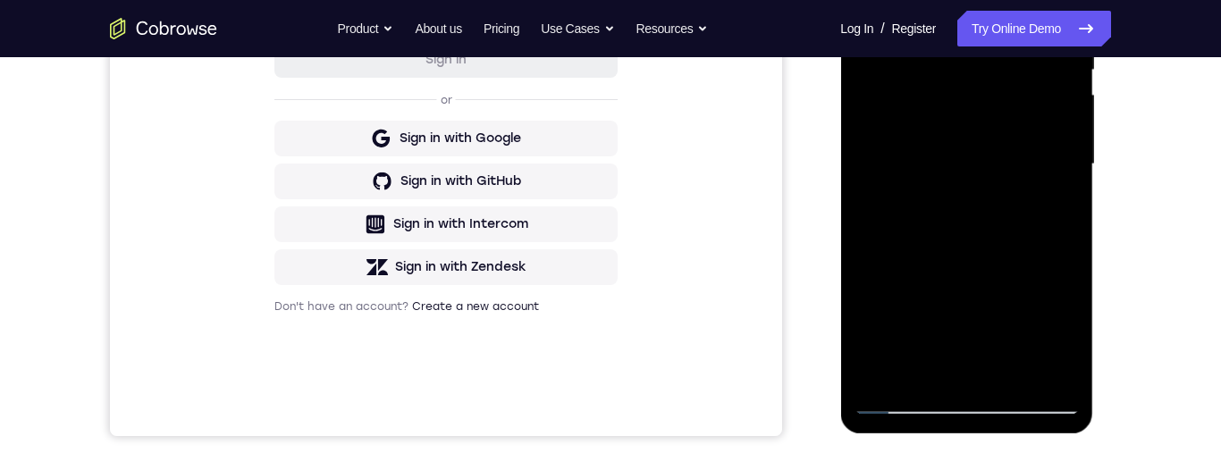
click at [1066, 284] on div at bounding box center [966, 164] width 225 height 501
click at [1060, 286] on div at bounding box center [966, 164] width 225 height 501
click at [868, 294] on div at bounding box center [966, 164] width 225 height 501
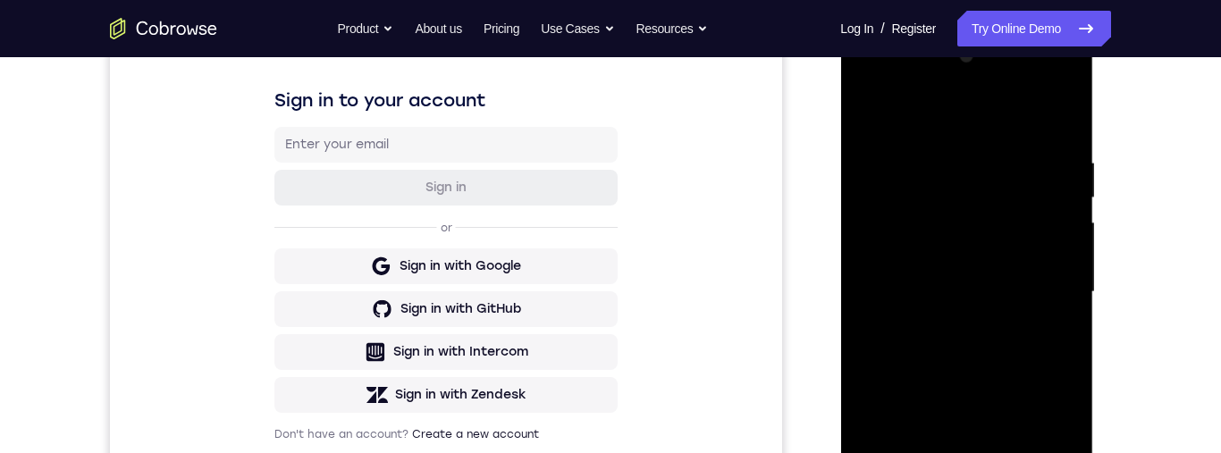
scroll to position [244, 0]
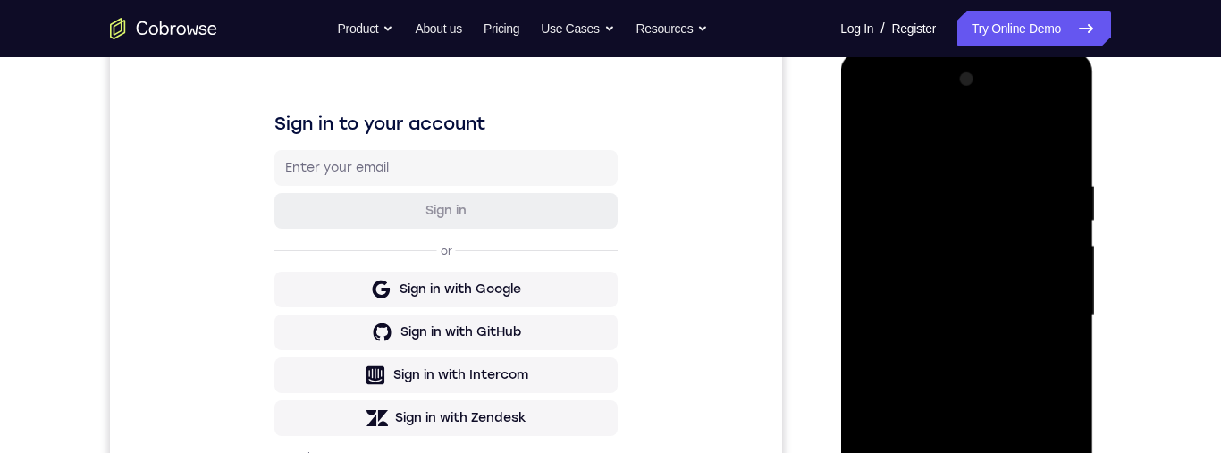
click at [995, 305] on div at bounding box center [966, 315] width 225 height 501
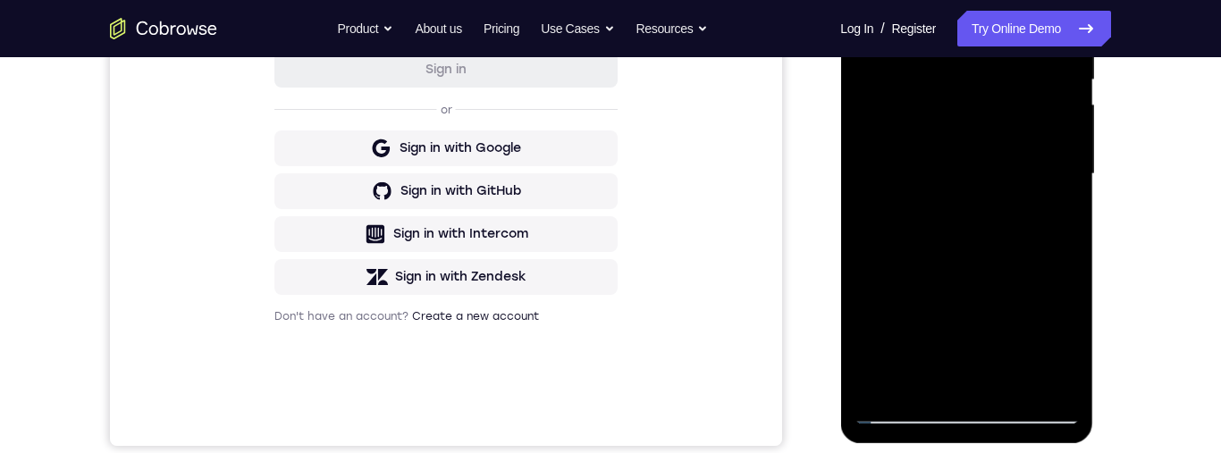
scroll to position [403, 0]
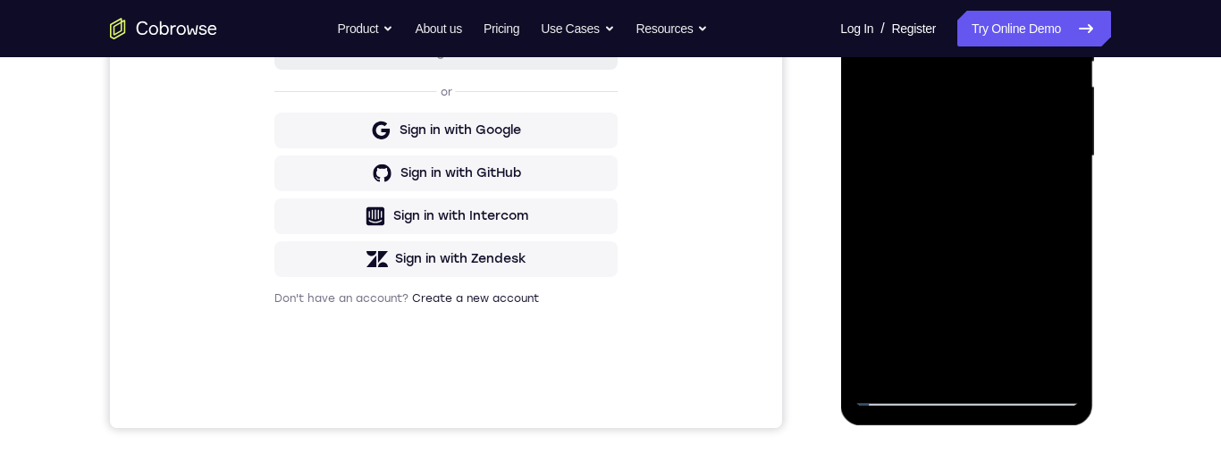
click at [891, 366] on div at bounding box center [966, 156] width 225 height 501
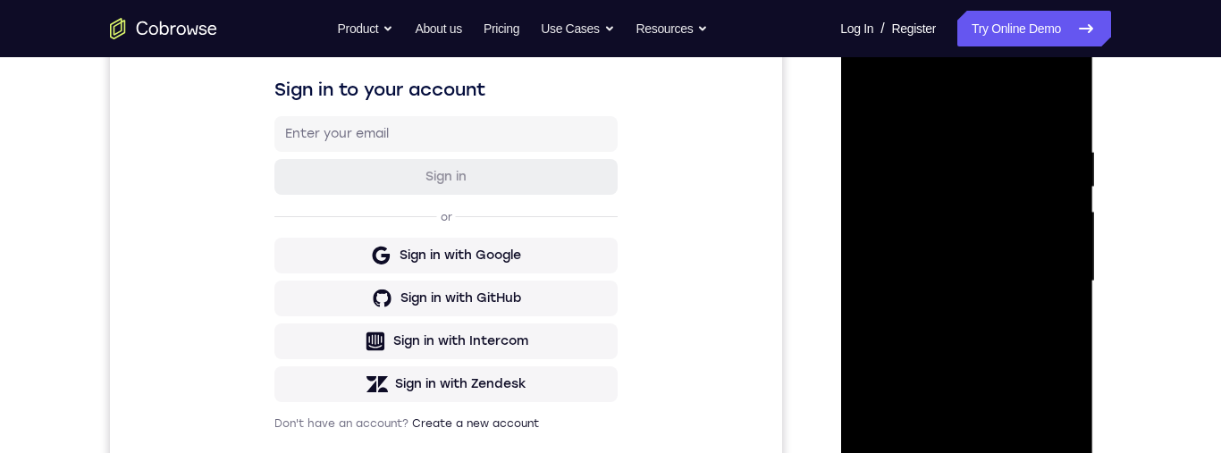
click at [939, 147] on div at bounding box center [966, 281] width 225 height 501
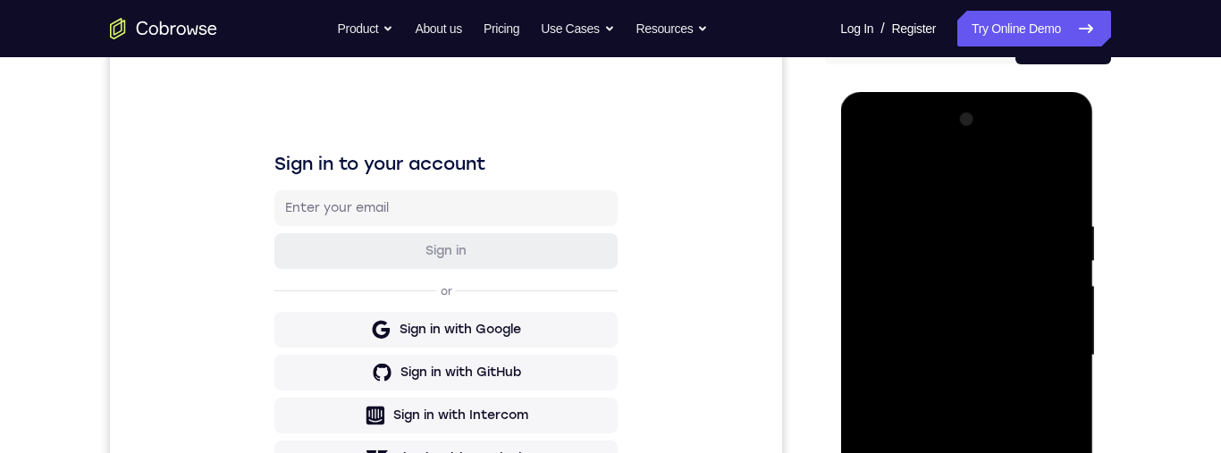
scroll to position [249, 0]
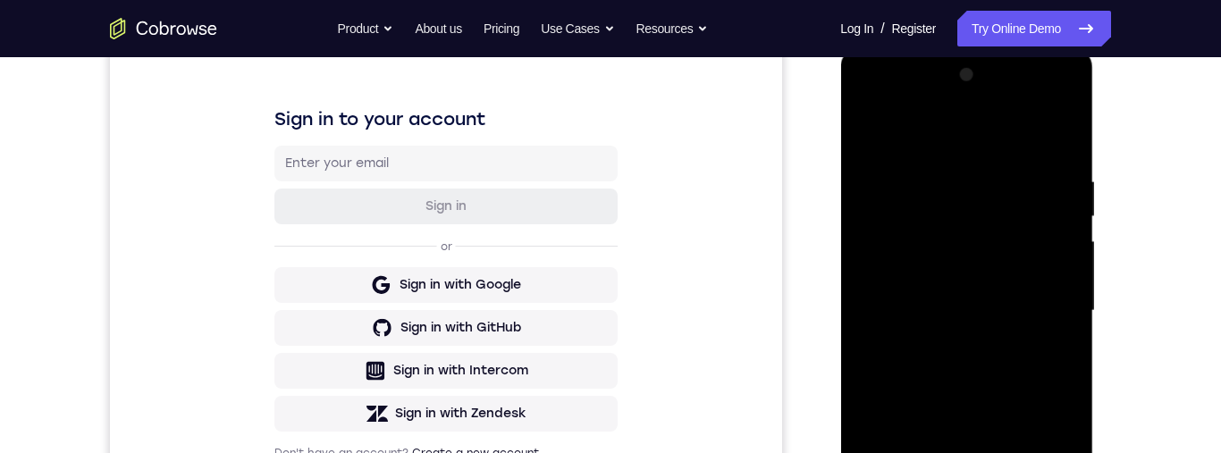
click at [1067, 311] on div at bounding box center [966, 311] width 225 height 501
click at [1034, 285] on div at bounding box center [966, 311] width 225 height 501
click at [1059, 279] on div at bounding box center [966, 311] width 225 height 501
click at [1064, 266] on div at bounding box center [966, 311] width 225 height 501
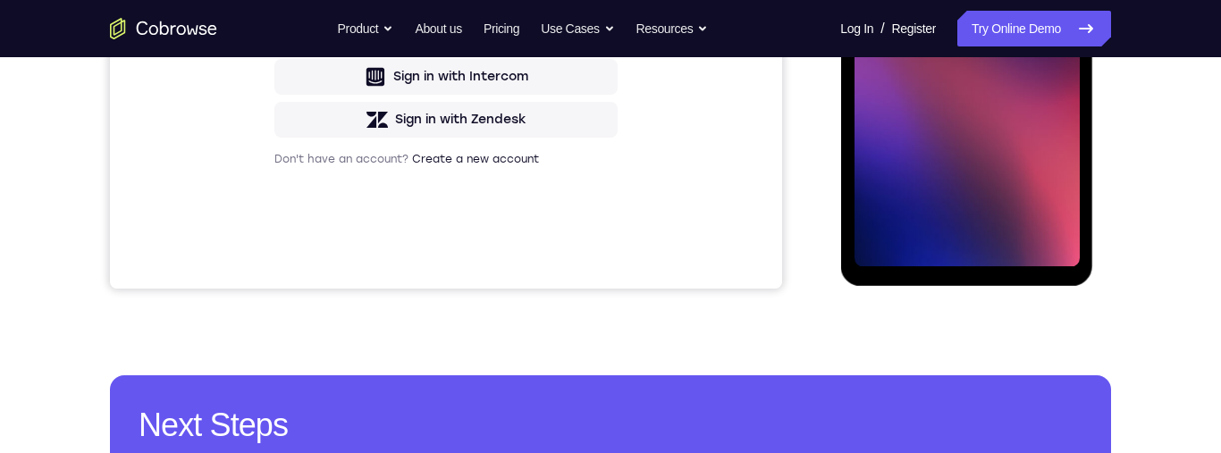
scroll to position [541, 0]
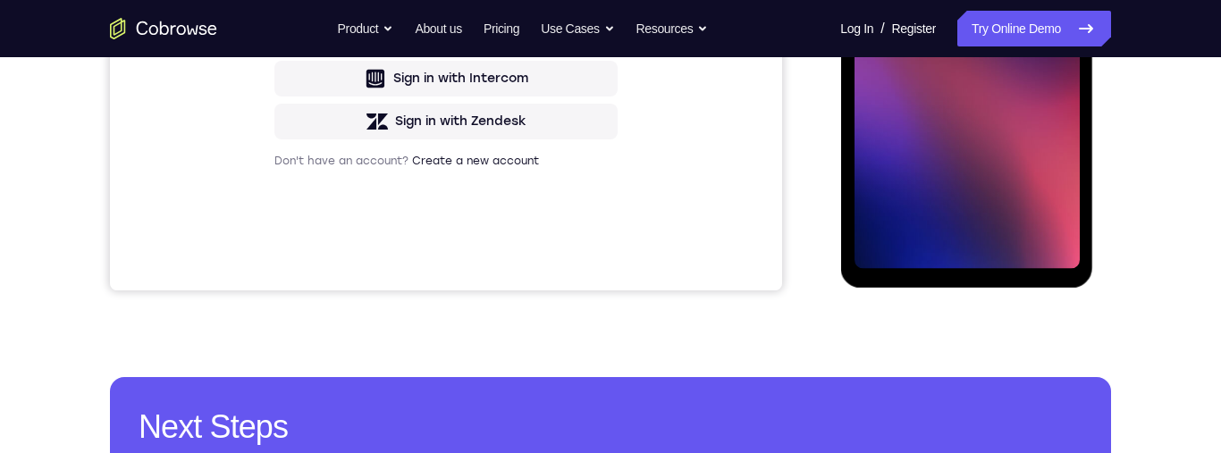
click at [899, 220] on div at bounding box center [966, 18] width 225 height 501
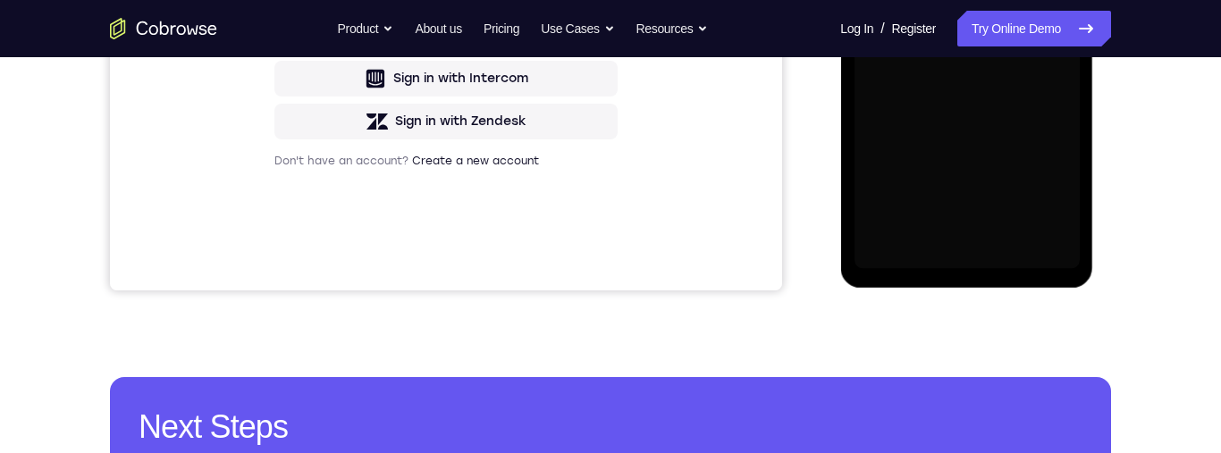
click at [899, 220] on div at bounding box center [966, 18] width 225 height 501
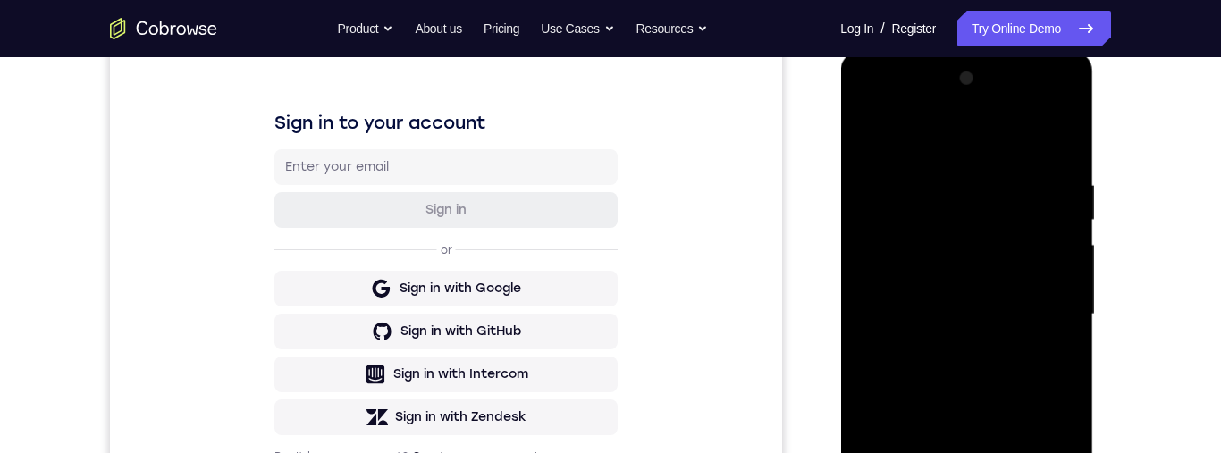
scroll to position [365, 0]
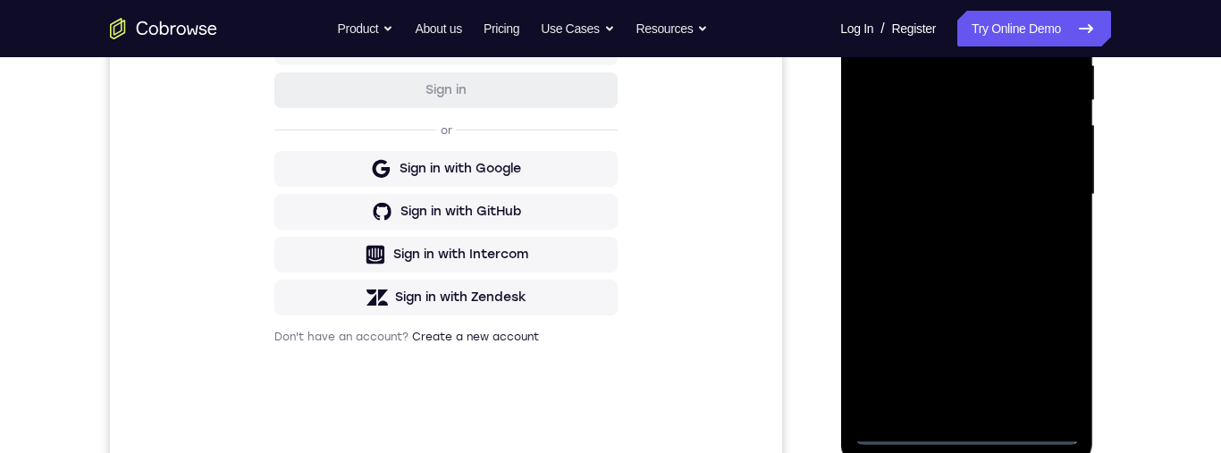
click at [967, 434] on div at bounding box center [966, 195] width 225 height 501
click at [1043, 361] on div at bounding box center [966, 195] width 225 height 501
